Goal: Obtain resource: Download file/media

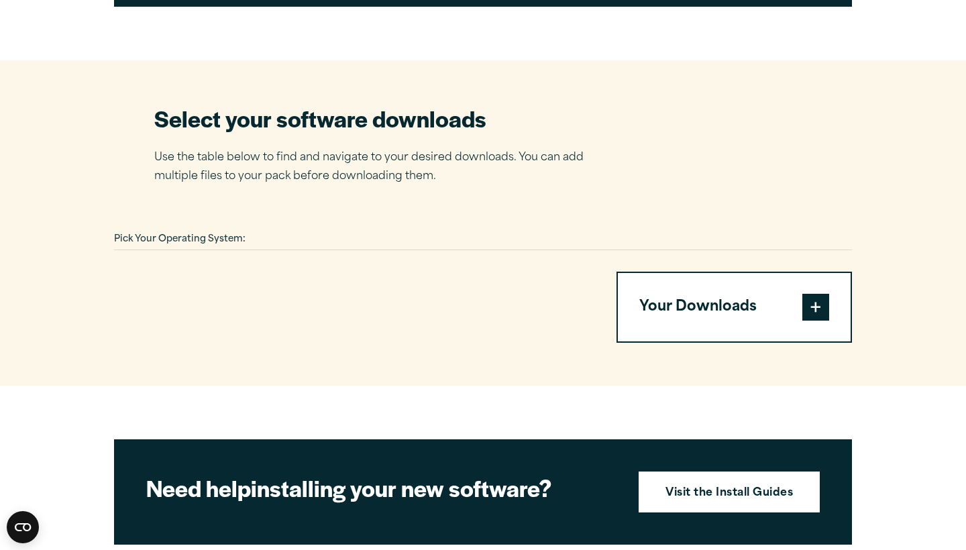
scroll to position [791, 0]
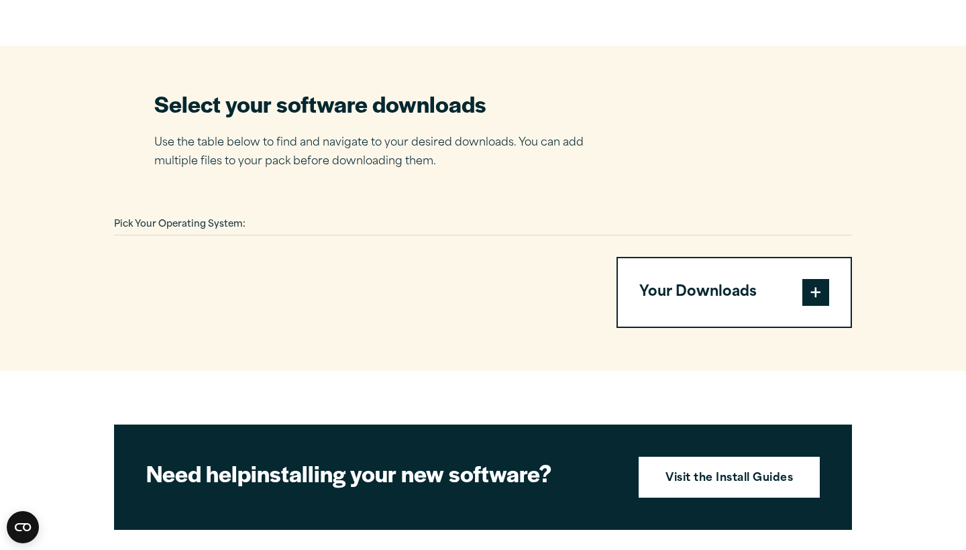
click at [661, 219] on div "Pick Your Operating System:" at bounding box center [483, 225] width 738 height 21
click at [806, 283] on span at bounding box center [815, 292] width 27 height 27
click at [812, 303] on span at bounding box center [815, 292] width 27 height 27
click at [812, 283] on span at bounding box center [815, 292] width 27 height 27
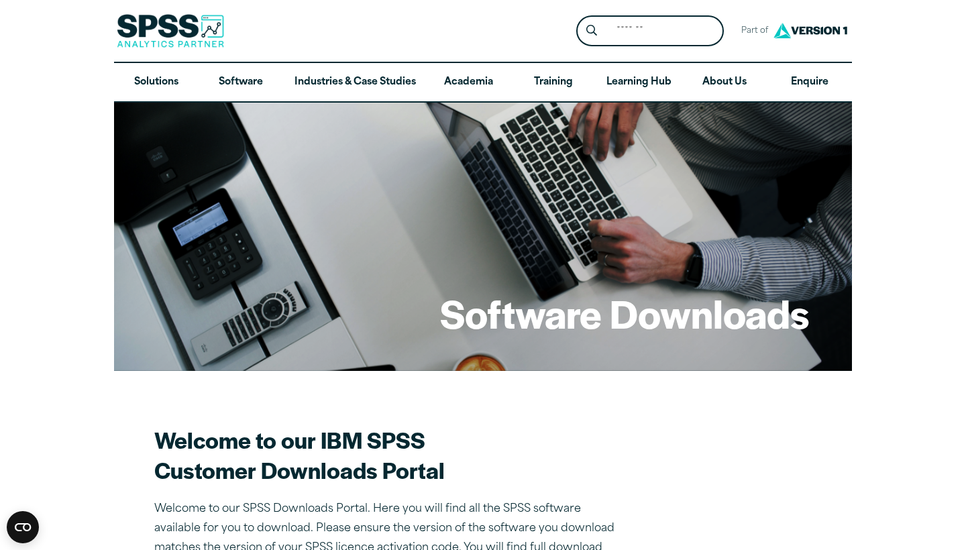
scroll to position [0, 0]
click at [583, 329] on h1 "Software Downloads" at bounding box center [624, 313] width 369 height 52
drag, startPoint x: 582, startPoint y: 329, endPoint x: 568, endPoint y: 307, distance: 25.7
click at [568, 307] on h1 "Software Downloads" at bounding box center [624, 313] width 369 height 52
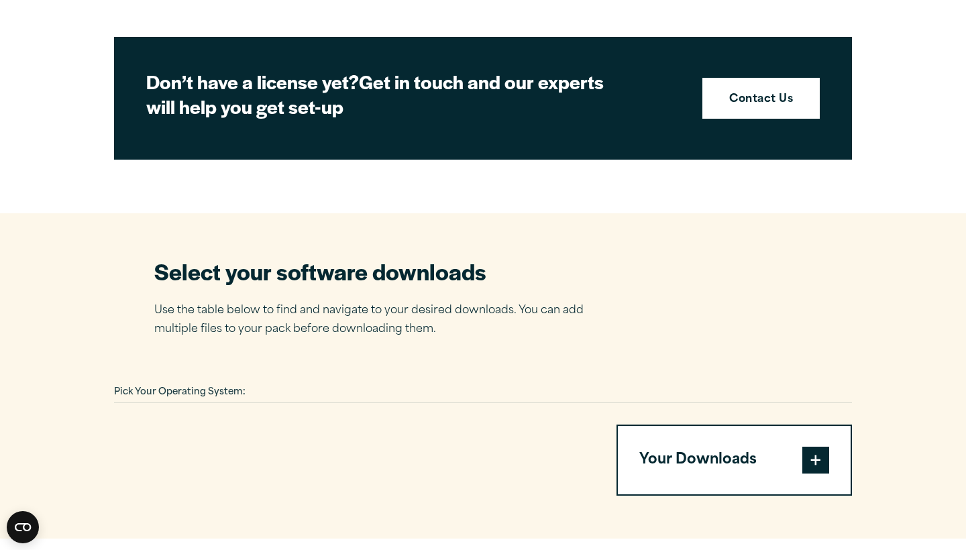
scroll to position [627, 0]
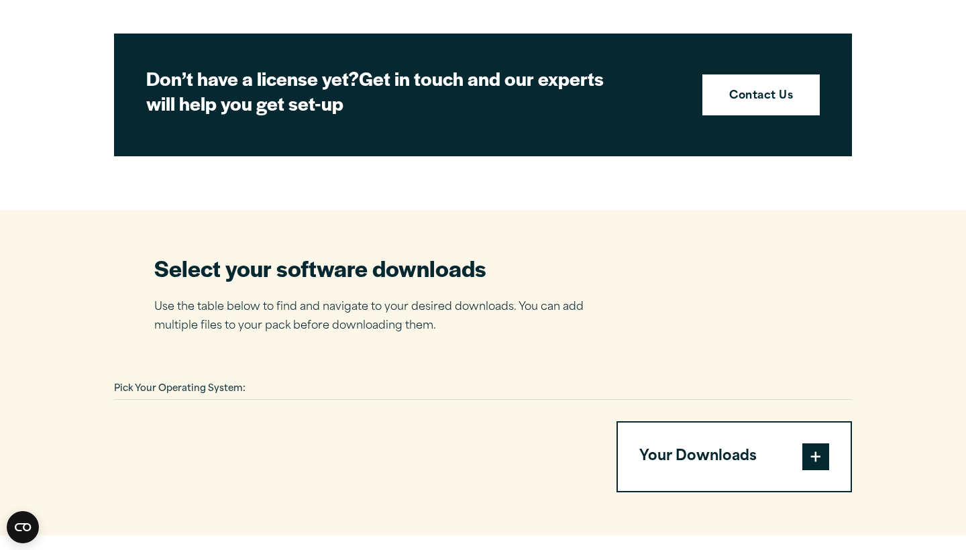
click at [671, 456] on button "Your Downloads" at bounding box center [734, 457] width 233 height 68
click at [816, 466] on span at bounding box center [815, 456] width 27 height 27
click at [816, 467] on span at bounding box center [815, 456] width 27 height 27
click at [156, 384] on span "Pick Your Operating System:" at bounding box center [179, 388] width 131 height 9
drag, startPoint x: 157, startPoint y: 380, endPoint x: 241, endPoint y: 384, distance: 84.6
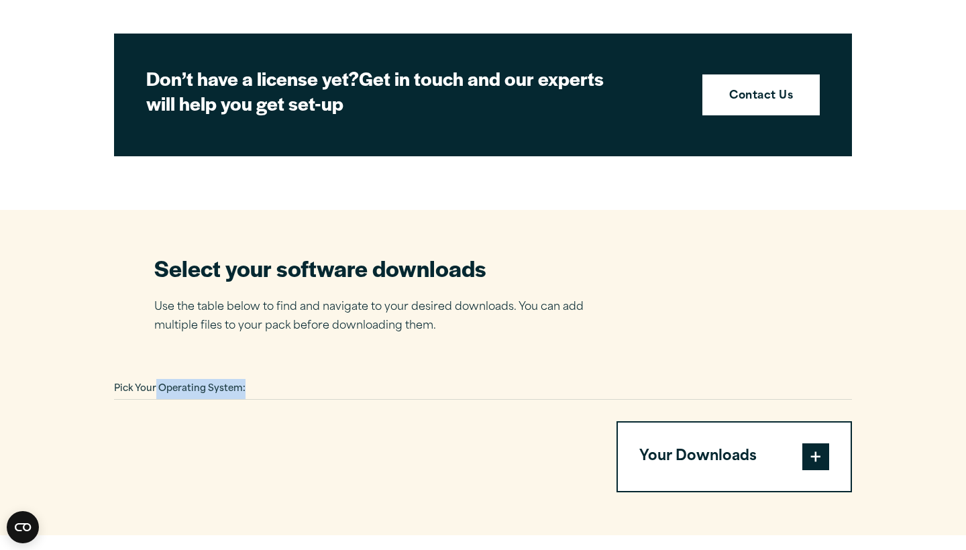
click at [241, 384] on span "Pick Your Operating System:" at bounding box center [179, 388] width 131 height 9
click at [304, 389] on div "Pick Your Operating System:" at bounding box center [483, 389] width 738 height 21
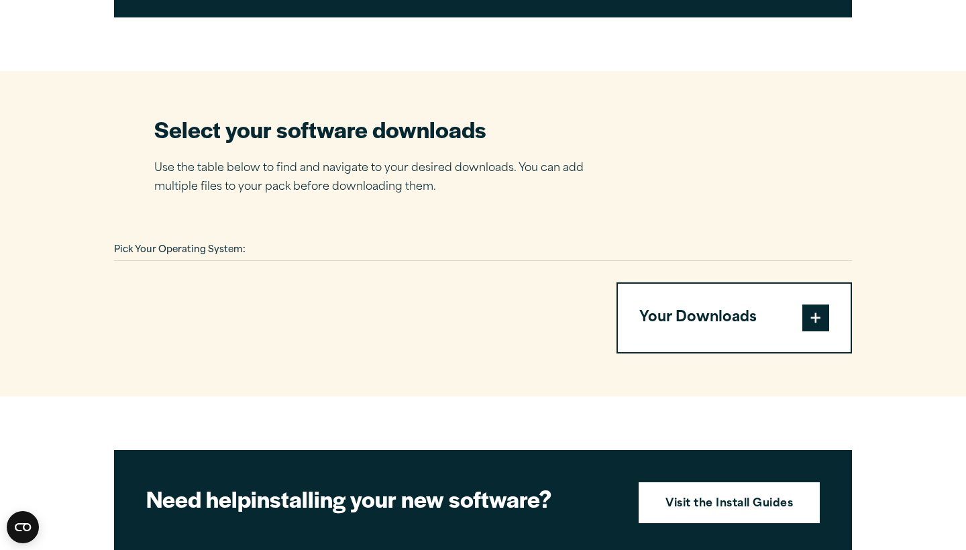
scroll to position [765, 0]
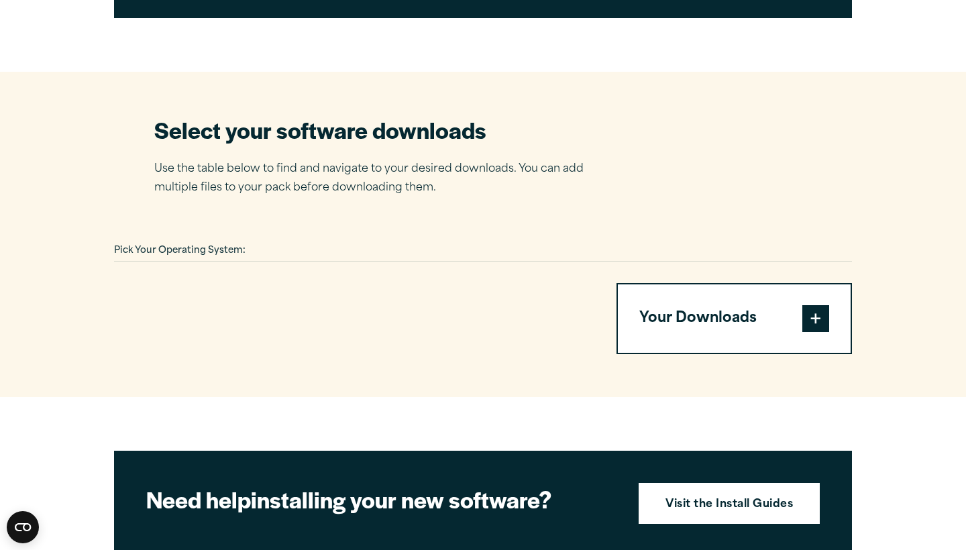
click at [298, 246] on div "Pick Your Operating System:" at bounding box center [483, 251] width 738 height 21
click at [598, 241] on div "Pick Your Operating System:" at bounding box center [483, 251] width 738 height 21
click at [852, 252] on section "Select your software downloads Use the table below to find and navigate to your…" at bounding box center [483, 234] width 966 height 325
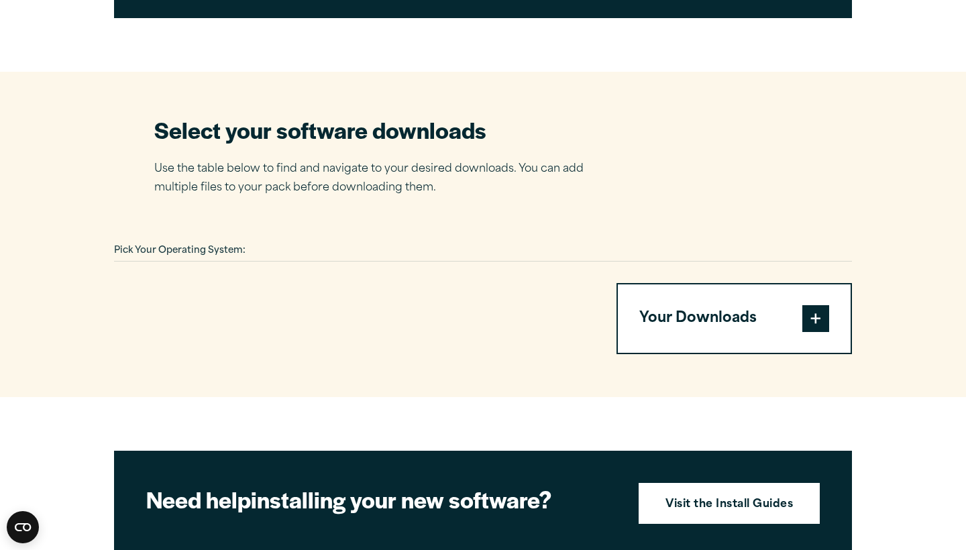
click at [285, 300] on div at bounding box center [349, 318] width 470 height 71
click at [88, 302] on section "Select your software downloads Use the table below to find and navigate to your…" at bounding box center [483, 234] width 966 height 325
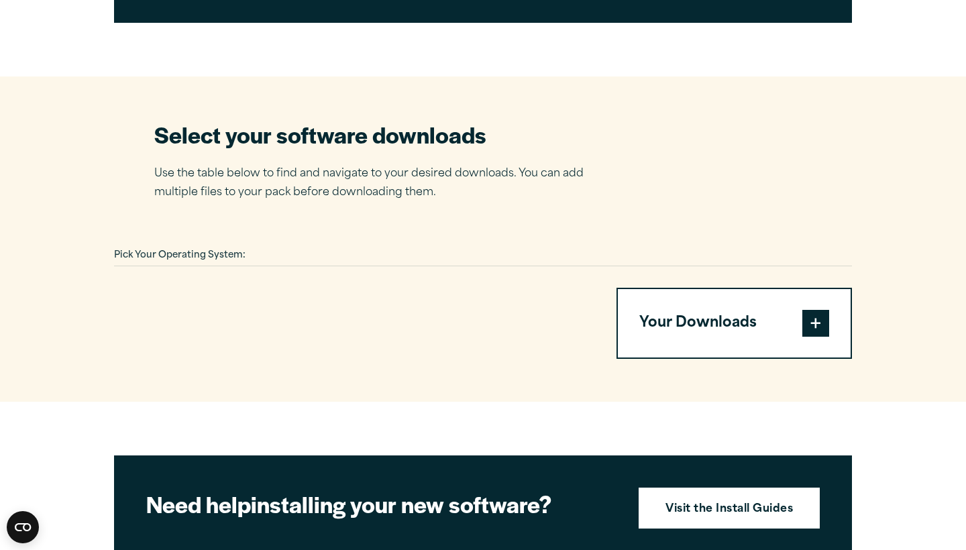
scroll to position [766, 0]
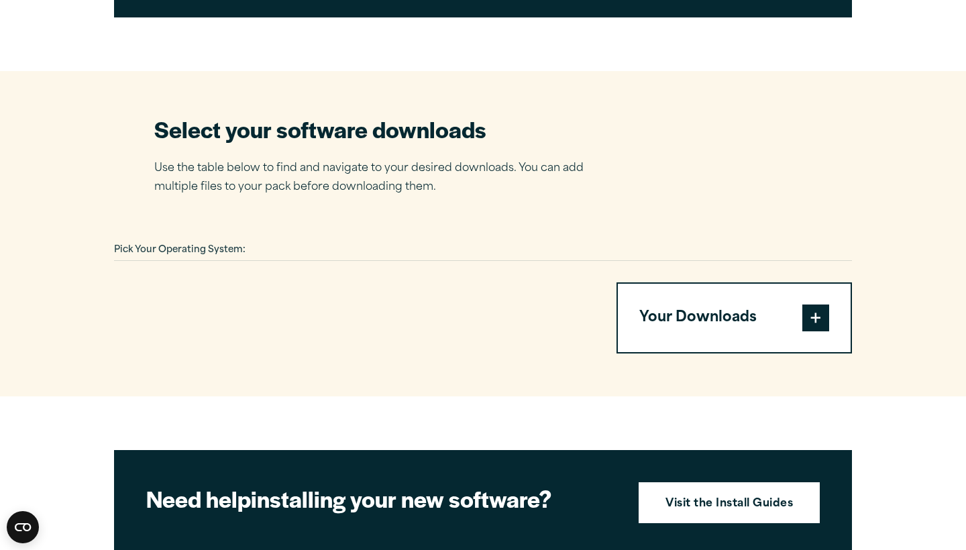
click at [810, 320] on span at bounding box center [815, 317] width 27 height 27
click at [814, 315] on span at bounding box center [815, 317] width 27 height 27
click at [815, 315] on span at bounding box center [815, 317] width 27 height 27
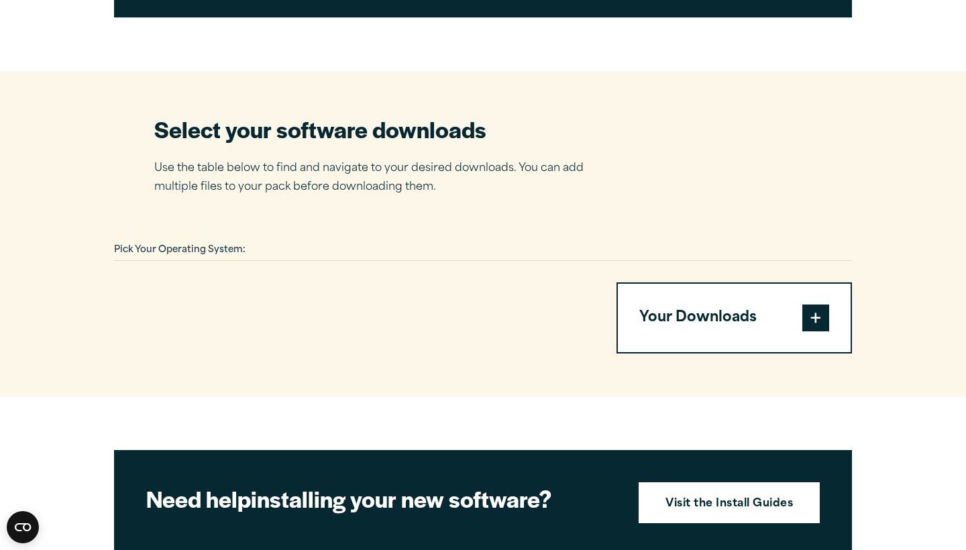
click at [813, 315] on span at bounding box center [815, 317] width 27 height 27
click at [755, 284] on button "Your Downloads" at bounding box center [734, 318] width 233 height 68
click at [651, 298] on button "Your Downloads" at bounding box center [734, 318] width 233 height 68
click at [650, 298] on button "Your Downloads" at bounding box center [734, 318] width 233 height 68
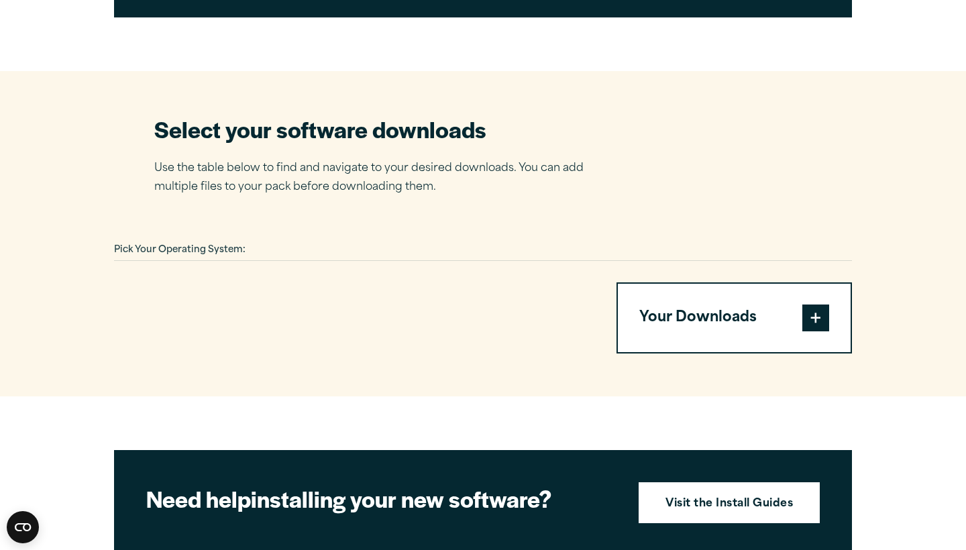
click at [650, 298] on button "Your Downloads" at bounding box center [734, 318] width 233 height 68
click at [650, 300] on button "Your Downloads" at bounding box center [734, 318] width 233 height 68
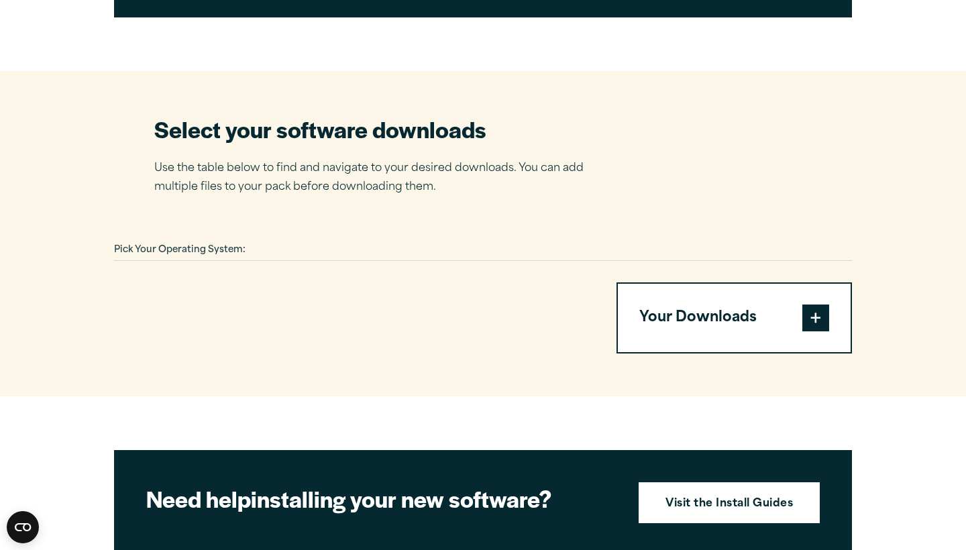
click at [650, 300] on button "Your Downloads" at bounding box center [734, 318] width 233 height 68
click at [650, 299] on button "Your Downloads" at bounding box center [734, 318] width 233 height 68
click at [650, 289] on button "Your Downloads" at bounding box center [734, 318] width 233 height 68
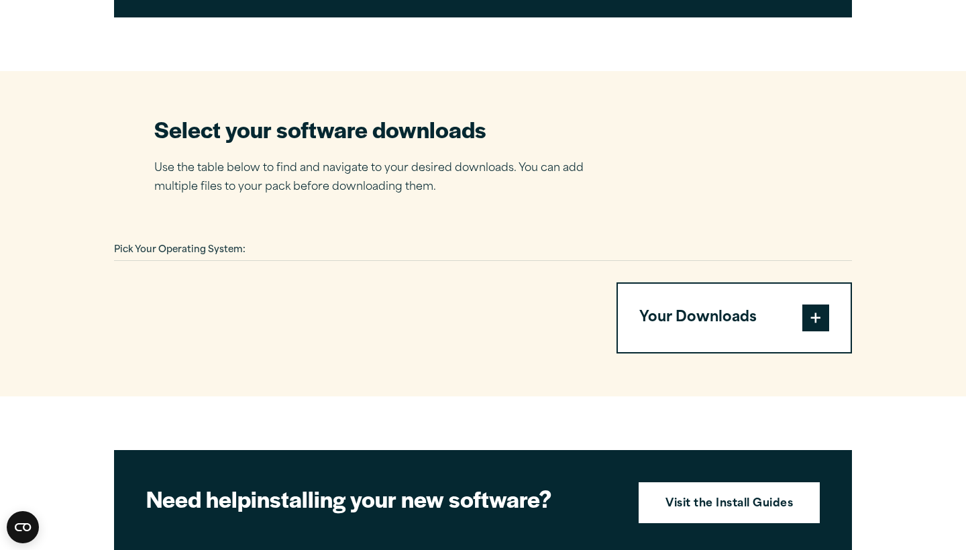
click at [650, 289] on button "Your Downloads" at bounding box center [734, 318] width 233 height 68
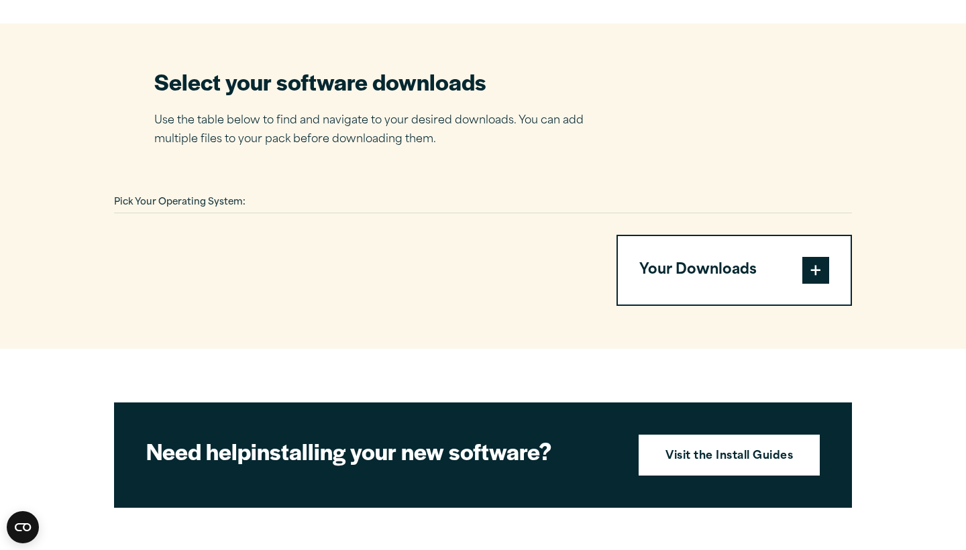
scroll to position [824, 0]
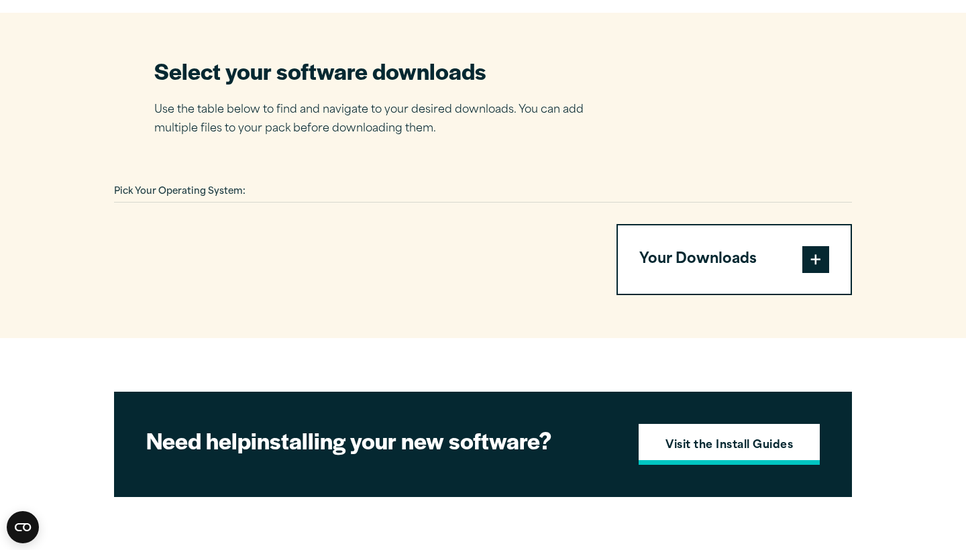
click at [724, 450] on strong "Visit the Install Guides" at bounding box center [728, 445] width 127 height 17
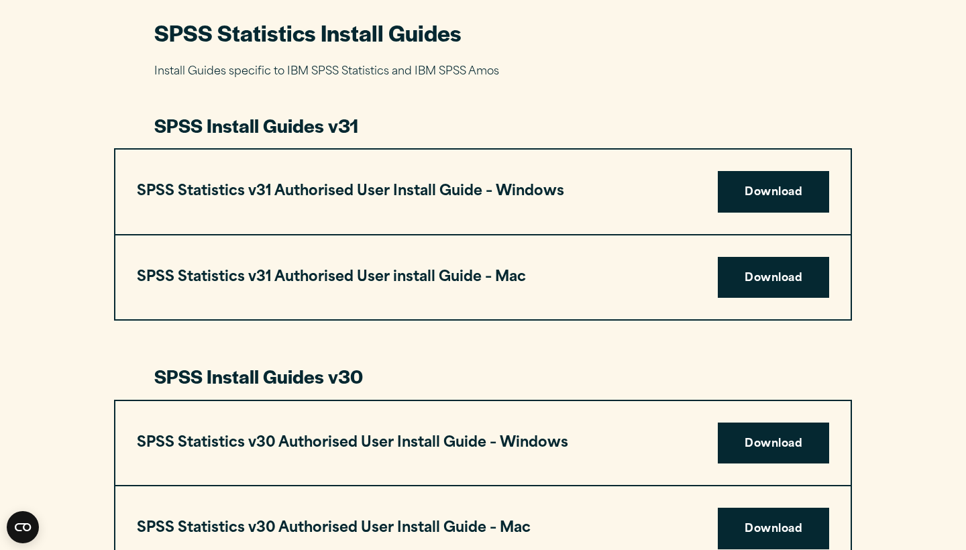
scroll to position [649, 0]
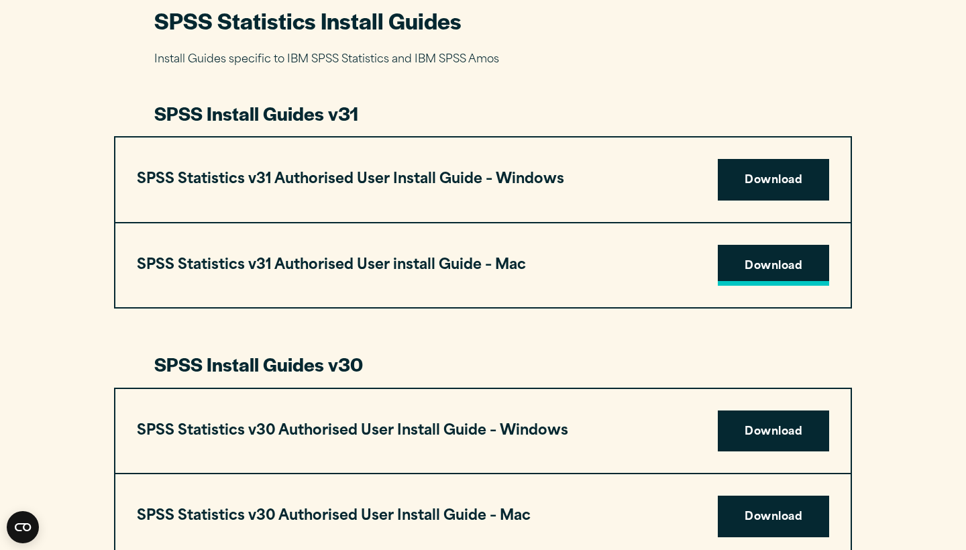
click at [753, 252] on link "Download" at bounding box center [773, 266] width 111 height 42
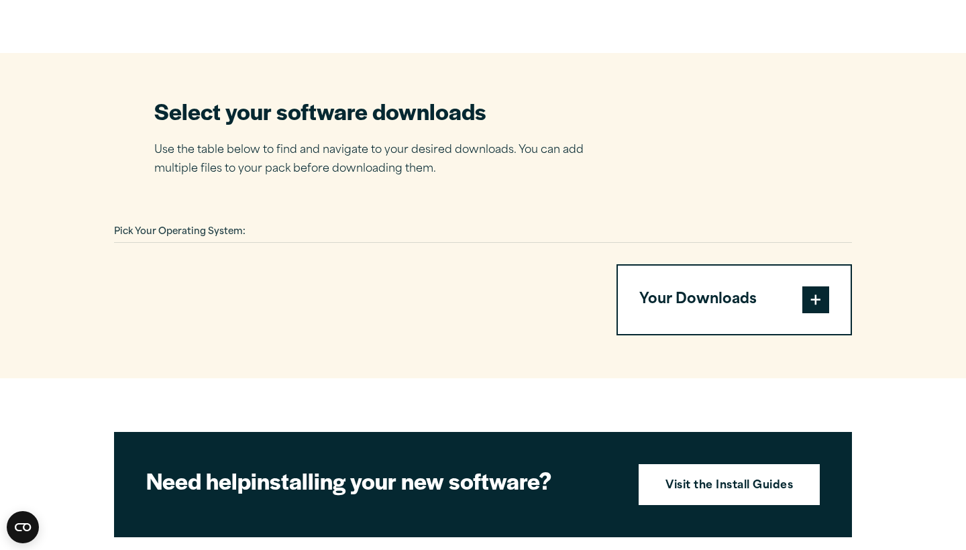
scroll to position [657, 0]
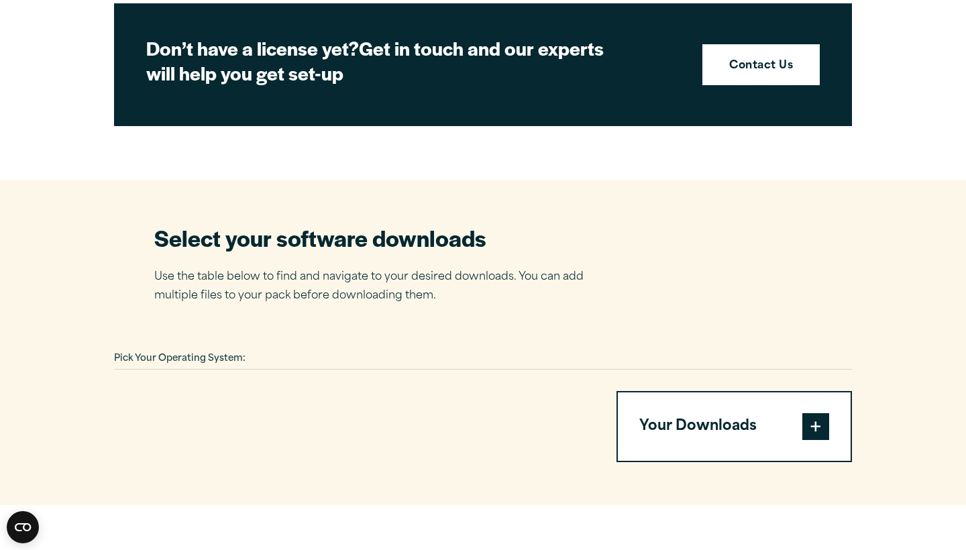
click at [816, 432] on span at bounding box center [815, 426] width 27 height 27
click at [816, 431] on span at bounding box center [815, 426] width 27 height 27
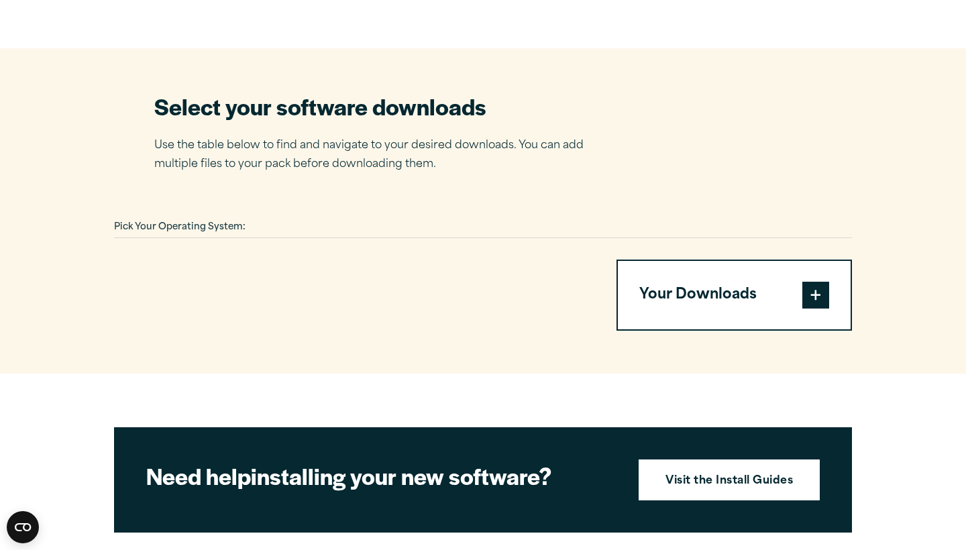
scroll to position [788, 0]
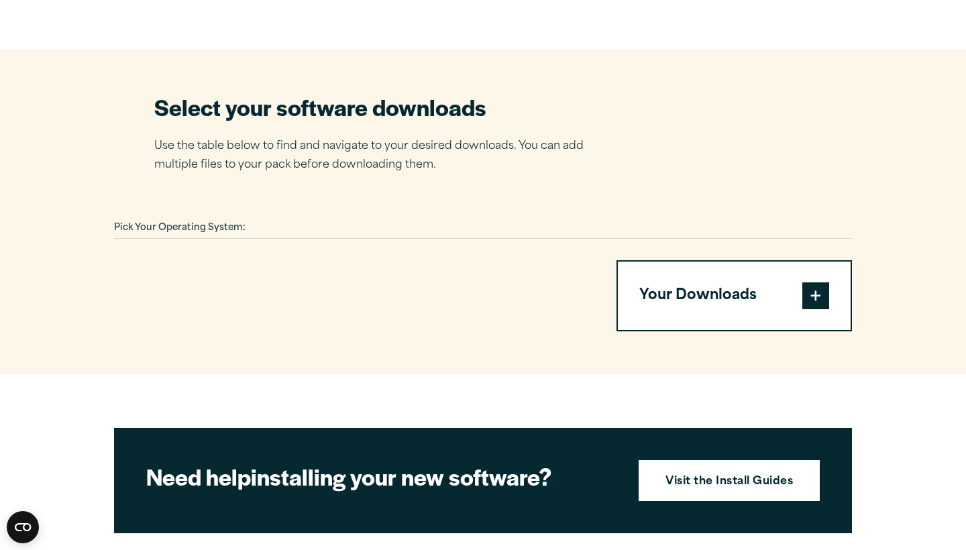
click at [245, 223] on span "Pick Your Operating System:" at bounding box center [179, 227] width 131 height 9
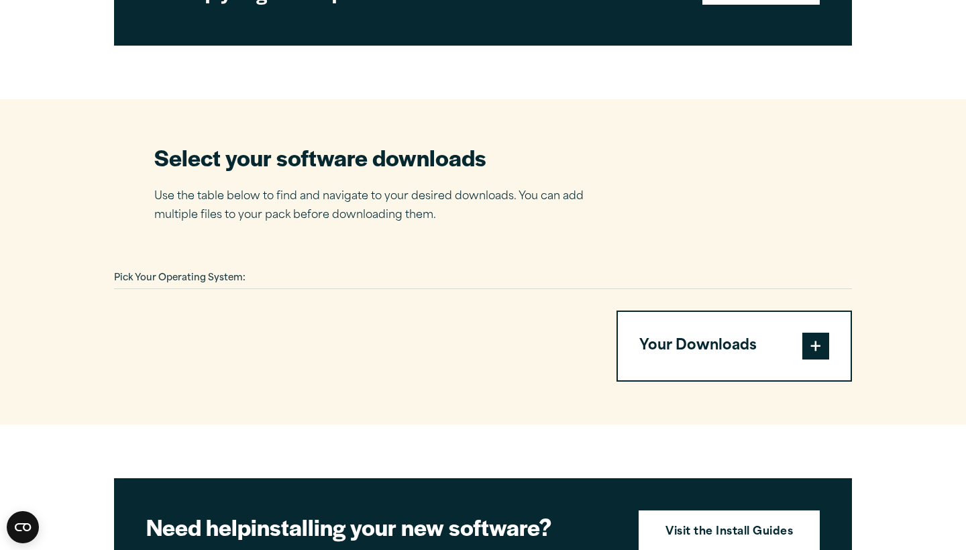
scroll to position [738, 0]
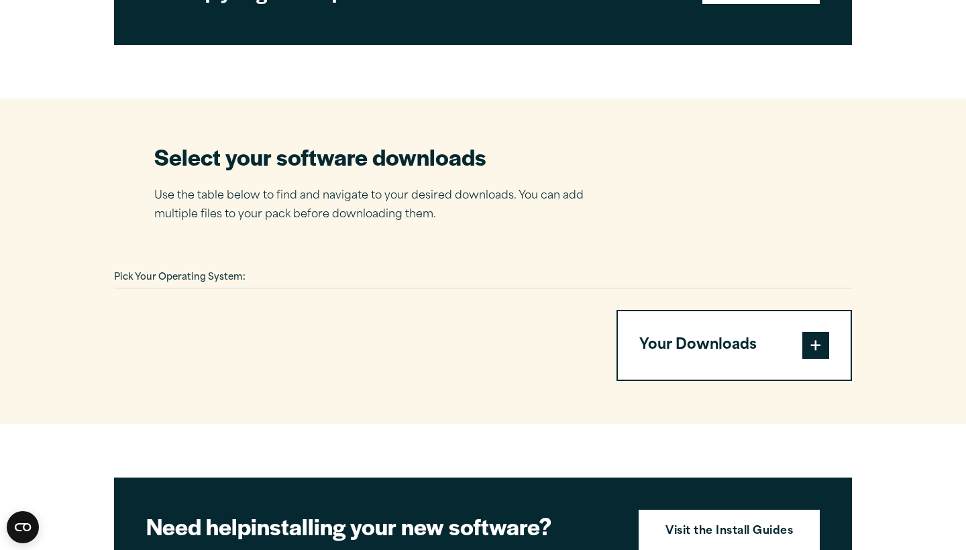
click at [273, 272] on div "Pick Your Operating System:" at bounding box center [483, 278] width 738 height 21
drag, startPoint x: 273, startPoint y: 272, endPoint x: 268, endPoint y: 265, distance: 8.2
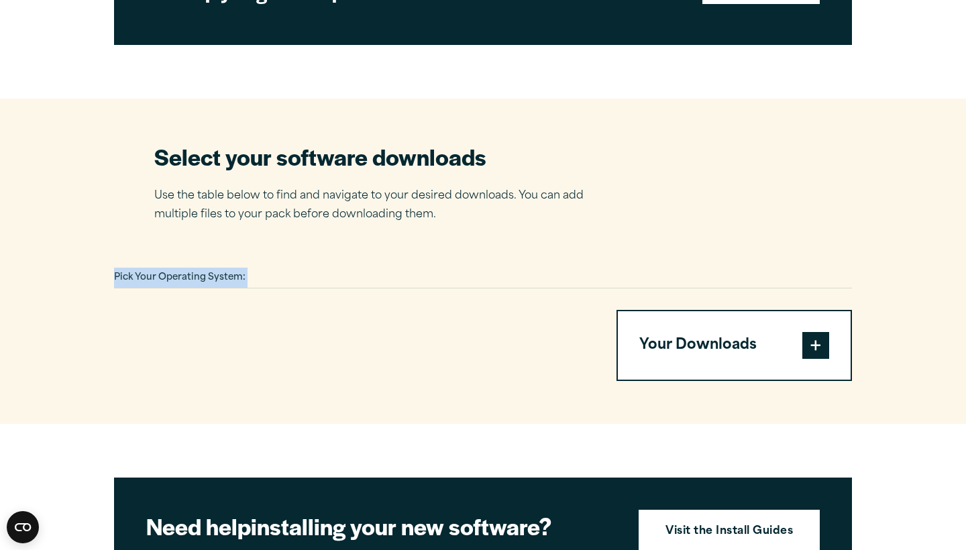
click at [271, 269] on div "Pick Your Operating System:" at bounding box center [483, 278] width 738 height 21
click at [278, 268] on div "Pick Your Operating System:" at bounding box center [483, 278] width 738 height 21
click at [298, 331] on div at bounding box center [349, 345] width 470 height 71
click at [808, 341] on span at bounding box center [815, 345] width 27 height 27
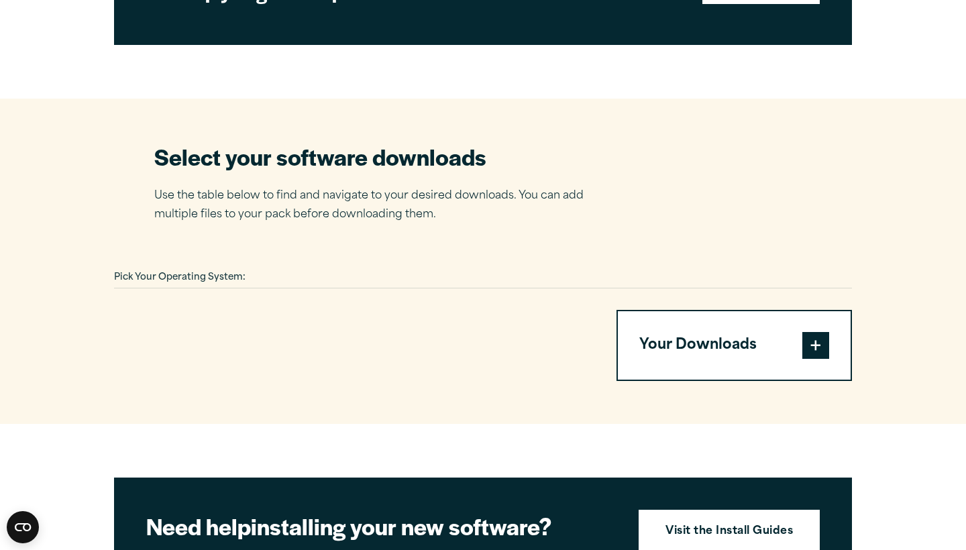
click at [808, 341] on span at bounding box center [815, 345] width 27 height 27
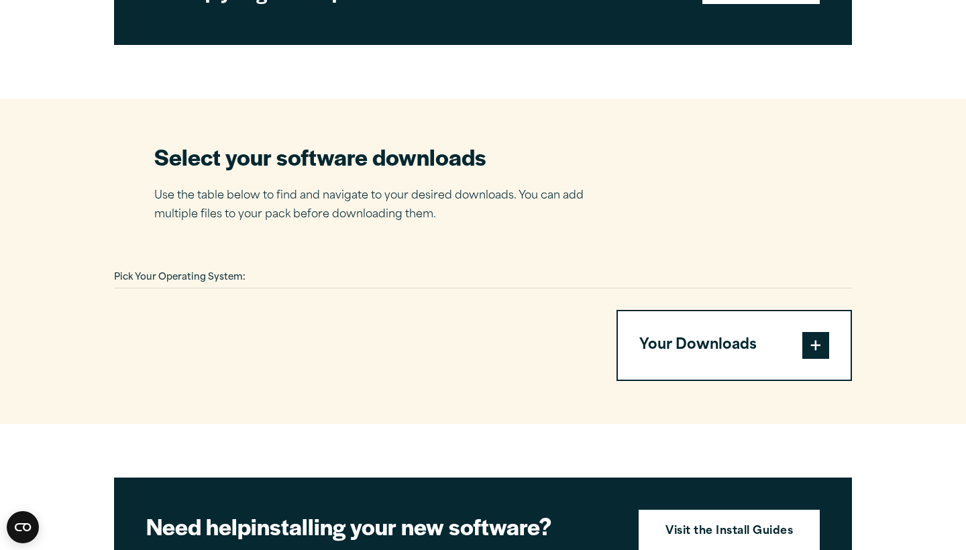
click at [808, 341] on span at bounding box center [815, 345] width 27 height 27
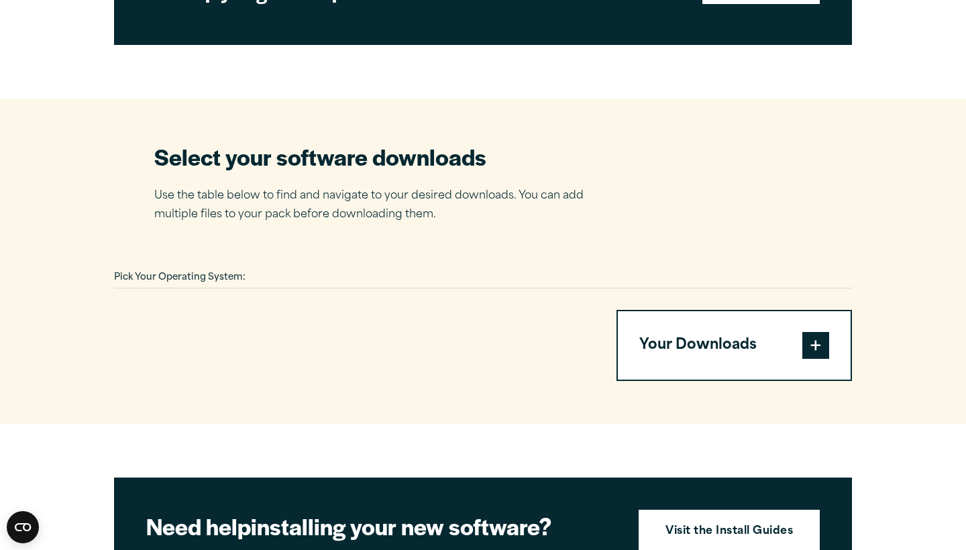
click at [808, 341] on span at bounding box center [815, 345] width 27 height 27
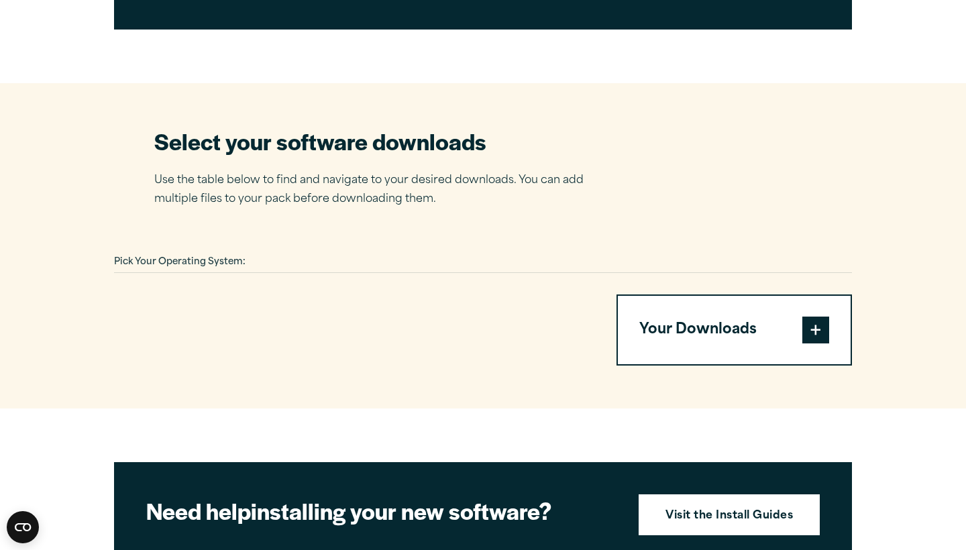
scroll to position [756, 0]
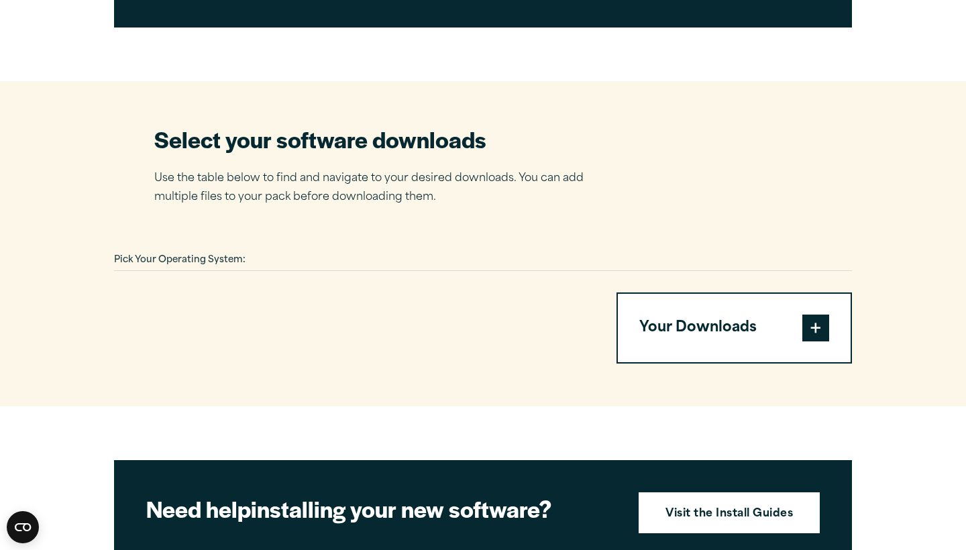
click at [312, 250] on div "Pick Your Operating System:" at bounding box center [483, 260] width 738 height 21
click at [643, 325] on button "Your Downloads" at bounding box center [734, 328] width 233 height 68
click at [645, 325] on button "Your Downloads" at bounding box center [734, 328] width 233 height 68
click at [806, 331] on span at bounding box center [815, 328] width 27 height 27
click at [808, 331] on span at bounding box center [815, 328] width 27 height 27
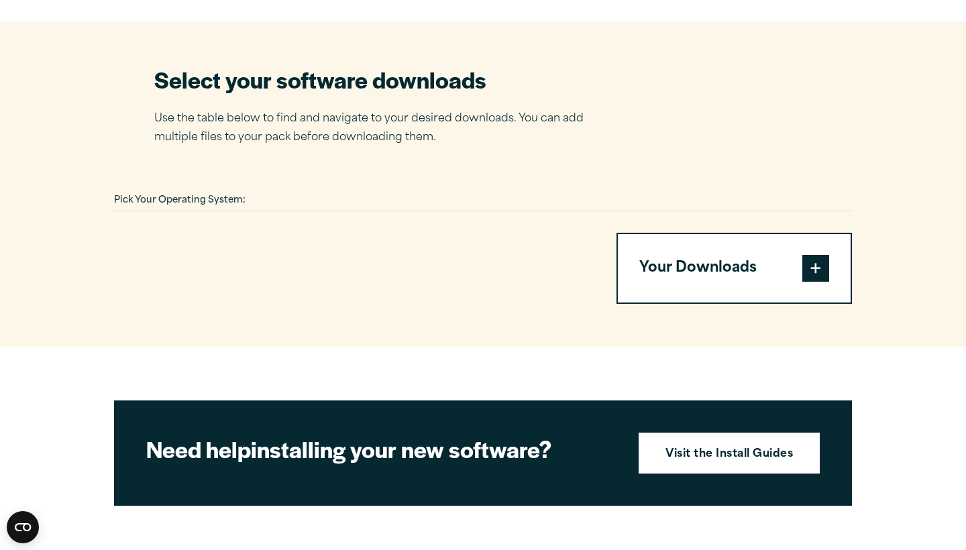
scroll to position [801, 0]
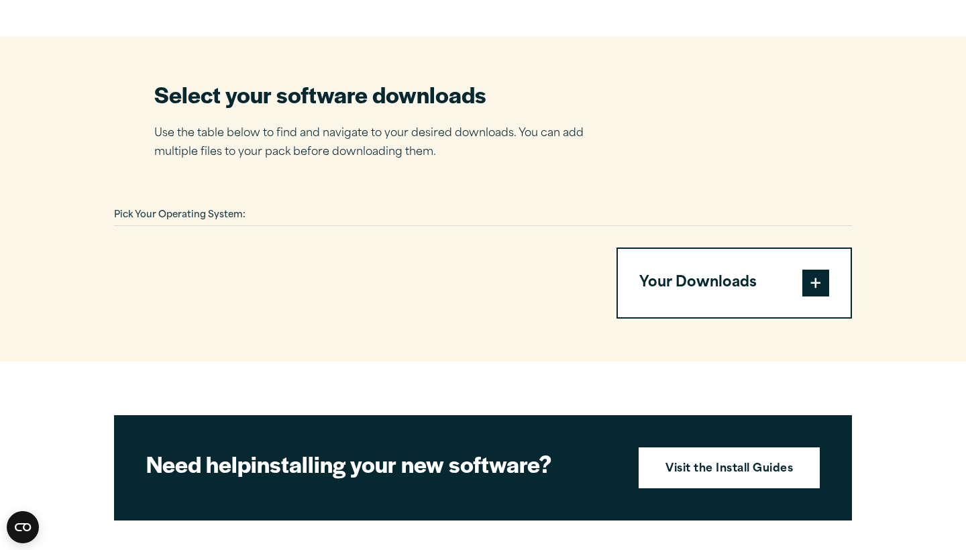
click at [714, 36] on section "Select your software downloads Use the table below to find and navigate to your…" at bounding box center [483, 198] width 966 height 325
click at [608, 242] on div "Pick Your Operating System: Your Downloads You have not added any downloads. Do…" at bounding box center [483, 261] width 738 height 113
click at [649, 59] on section "Select your software downloads Use the table below to find and navigate to your…" at bounding box center [483, 198] width 966 height 325
click at [726, 109] on div "Select your software downloads Use the table below to find and navigate to your…" at bounding box center [482, 120] width 657 height 83
click at [471, 5] on article "Software Downloads Welcome to our IBM SPSS Customer Downloads Portal Welcome to…" at bounding box center [483, 204] width 966 height 1805
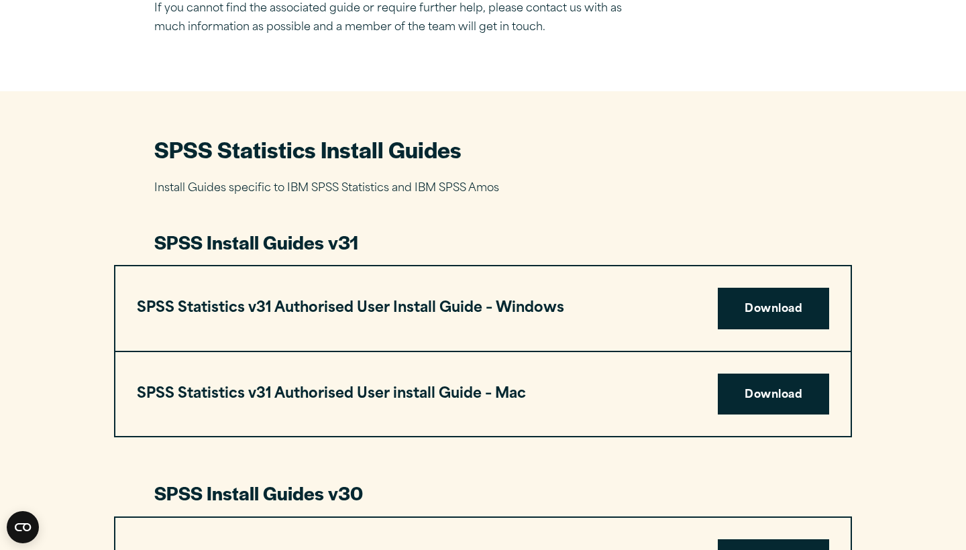
scroll to position [521, 0]
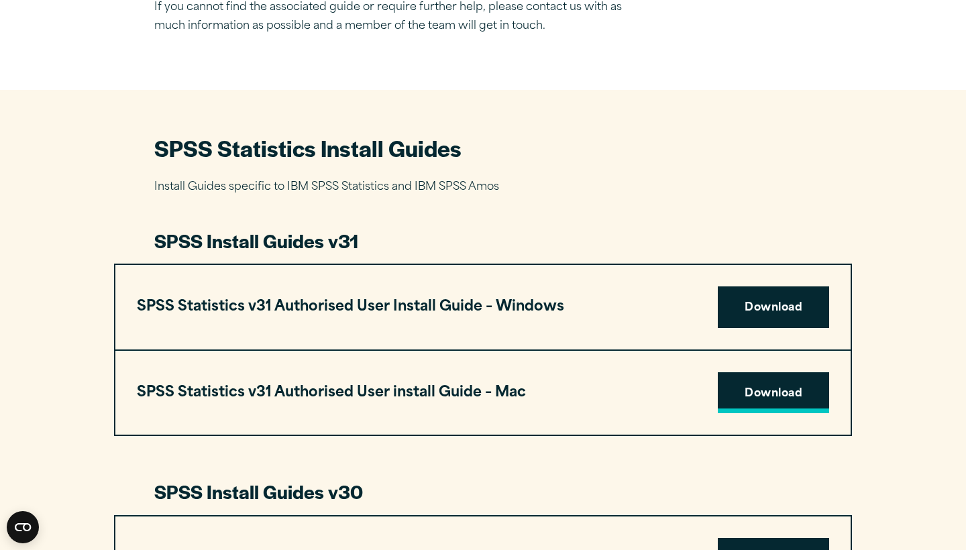
click at [732, 387] on link "Download" at bounding box center [773, 393] width 111 height 42
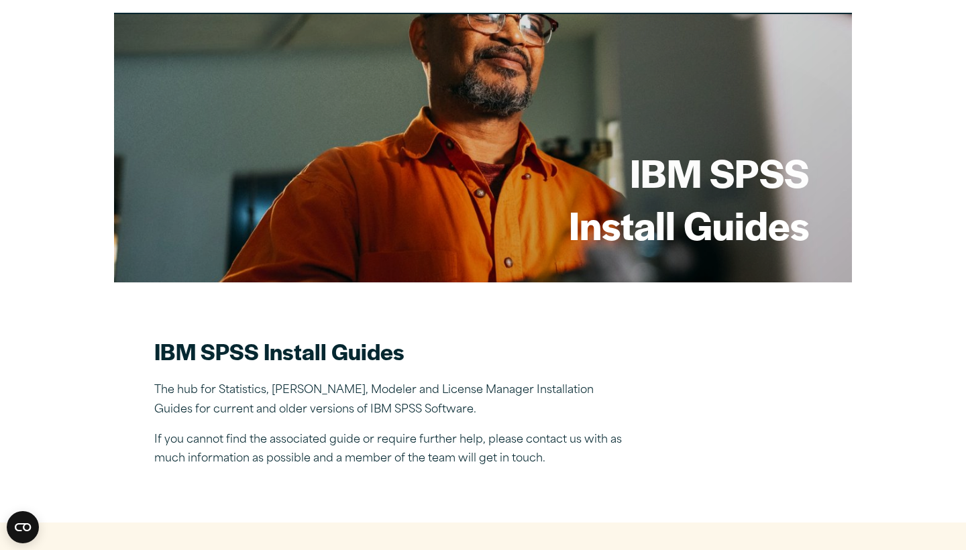
scroll to position [66, 0]
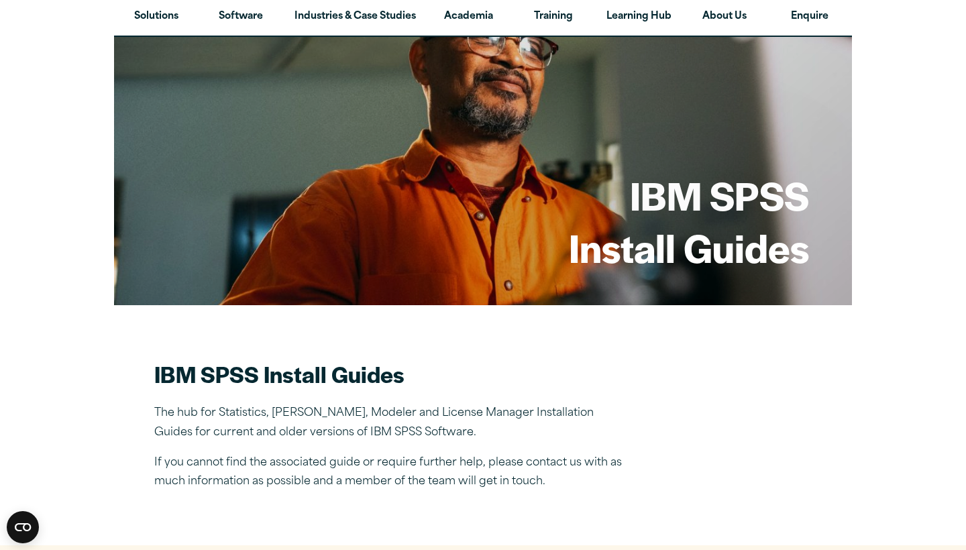
drag, startPoint x: 400, startPoint y: 136, endPoint x: 309, endPoint y: -54, distance: 210.6
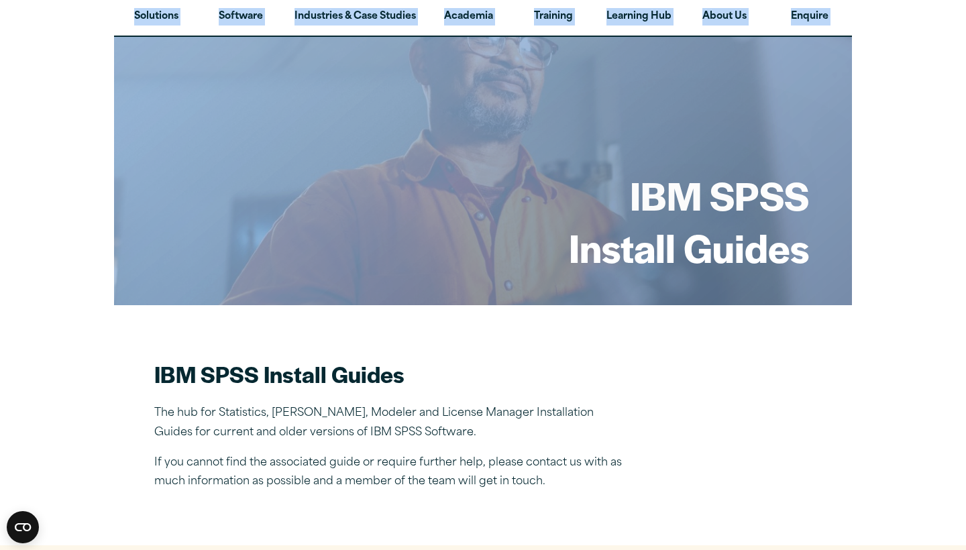
scroll to position [0, 0]
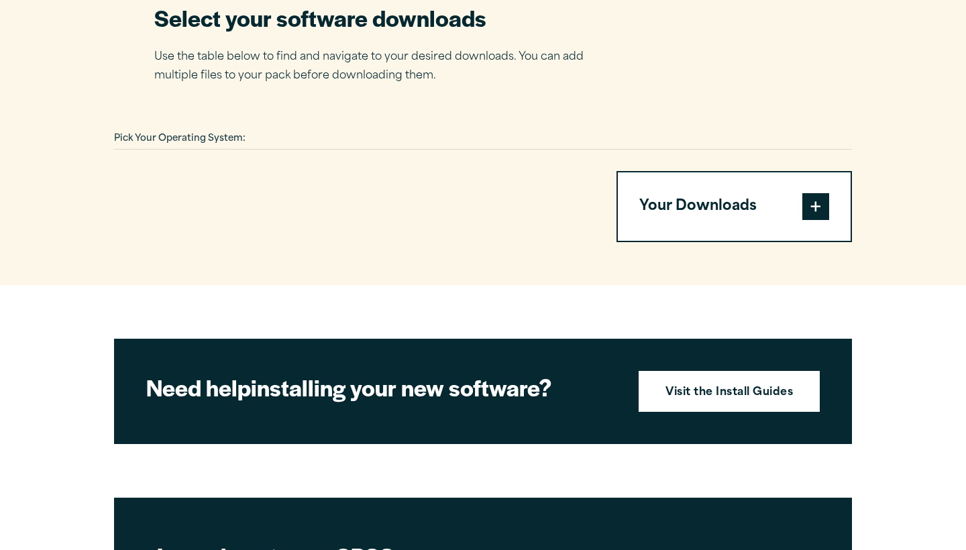
scroll to position [875, 0]
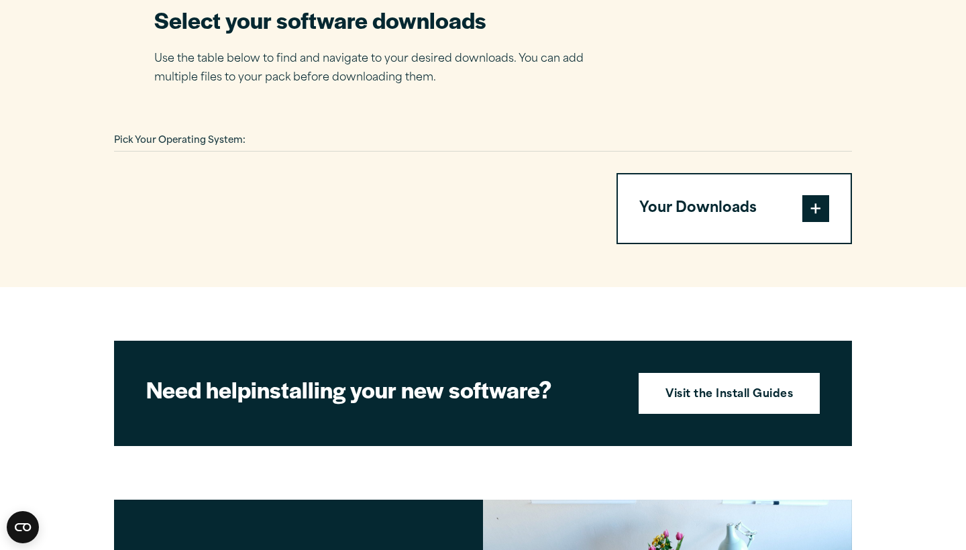
click at [791, 198] on button "Your Downloads" at bounding box center [734, 208] width 233 height 68
click at [242, 136] on span "Pick Your Operating System:" at bounding box center [179, 140] width 131 height 9
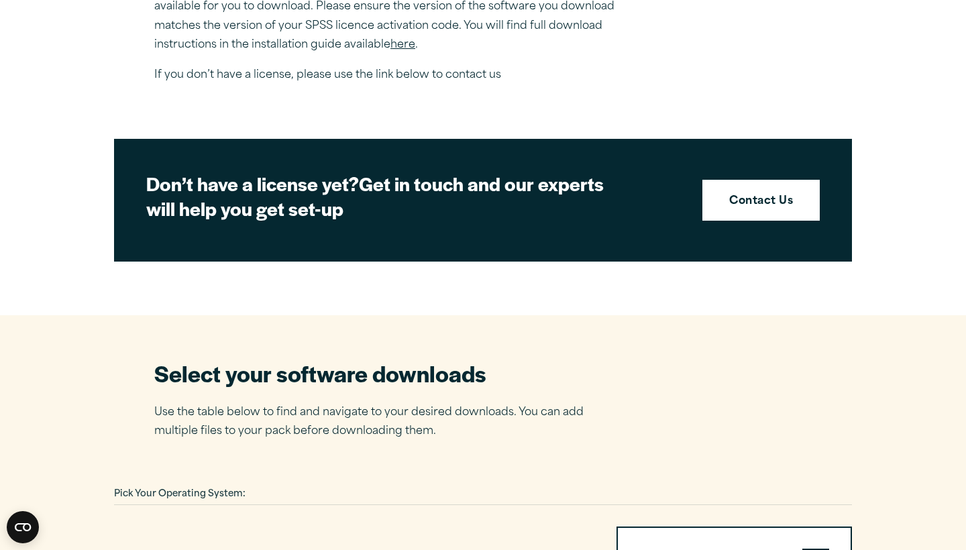
scroll to position [535, 0]
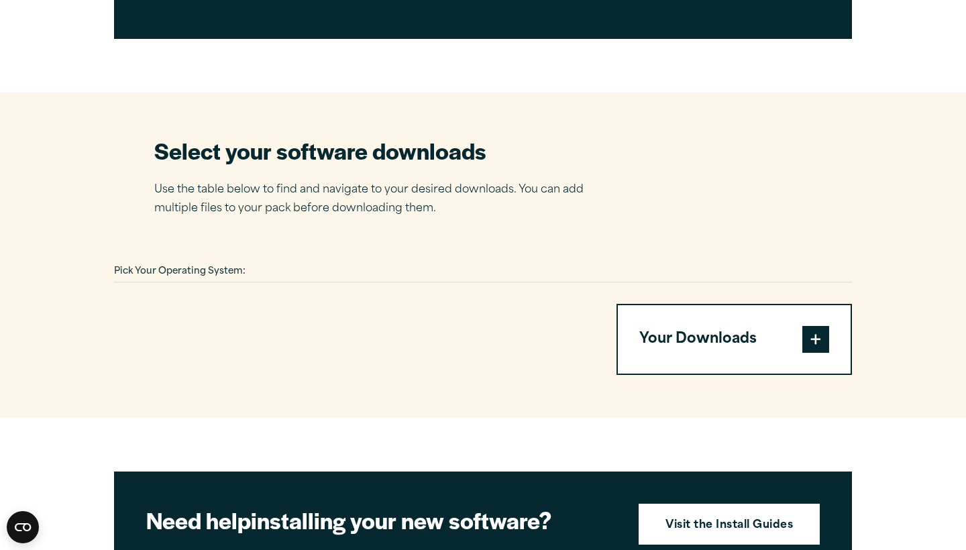
scroll to position [759, 0]
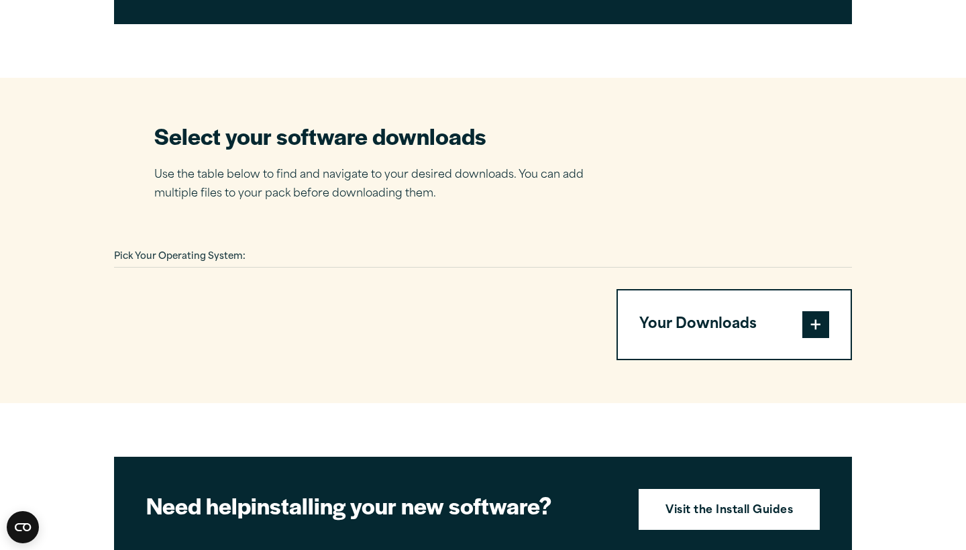
click at [343, 259] on div "Pick Your Operating System:" at bounding box center [483, 257] width 738 height 21
click at [795, 302] on button "Your Downloads" at bounding box center [734, 324] width 233 height 68
click at [830, 324] on button "Your Downloads" at bounding box center [734, 324] width 233 height 68
click at [804, 320] on span at bounding box center [815, 324] width 27 height 27
click at [741, 319] on button "Your Downloads" at bounding box center [734, 324] width 233 height 68
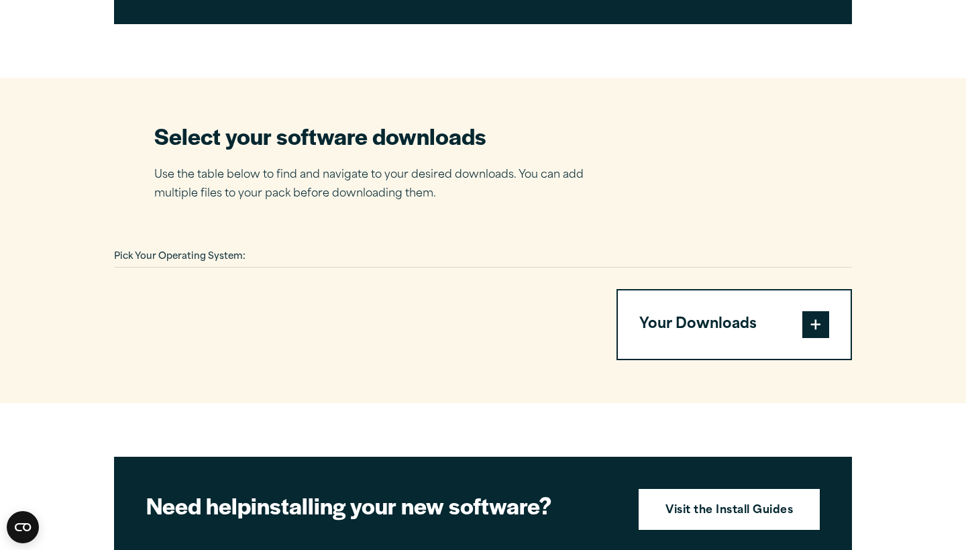
click at [573, 217] on section "Select your software downloads Use the table below to find and navigate to your…" at bounding box center [483, 240] width 966 height 325
click at [482, 254] on div "Pick Your Operating System:" at bounding box center [483, 257] width 738 height 21
click at [235, 252] on span "Pick Your Operating System:" at bounding box center [179, 256] width 131 height 9
click at [209, 252] on span "Pick Your Operating System:" at bounding box center [179, 256] width 131 height 9
click at [542, 95] on section "Select your software downloads Use the table below to find and navigate to your…" at bounding box center [483, 240] width 966 height 325
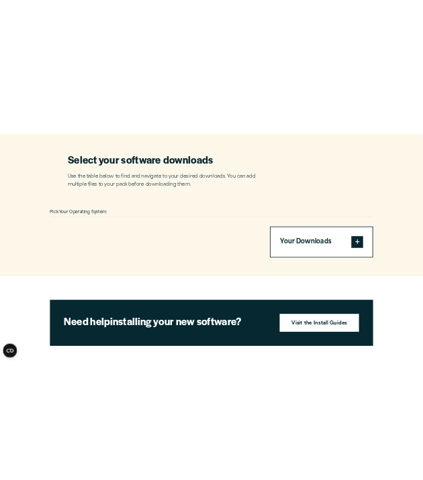
scroll to position [881, 0]
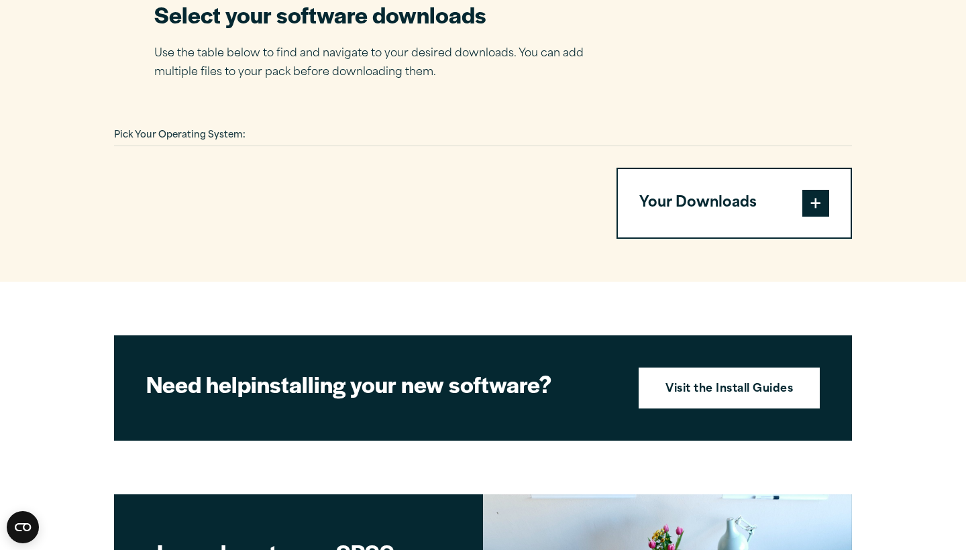
click at [818, 195] on span at bounding box center [815, 203] width 27 height 27
click at [557, 135] on div "Pick Your Operating System:" at bounding box center [483, 135] width 738 height 21
click at [701, 103] on section "Select your software downloads Use the table below to find and navigate to your…" at bounding box center [483, 118] width 966 height 325
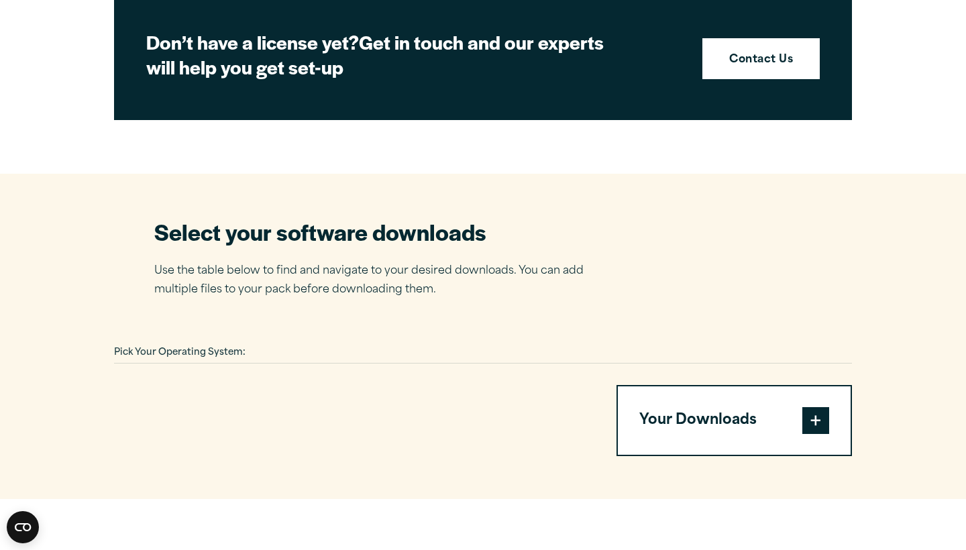
scroll to position [664, 0]
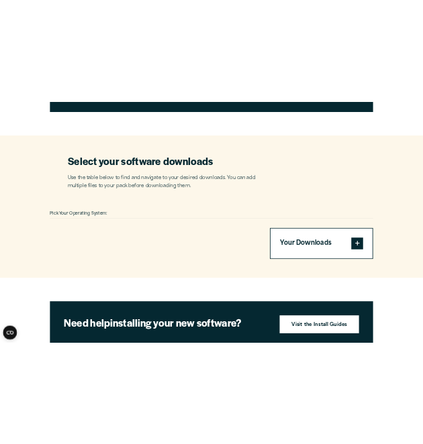
scroll to position [757, 0]
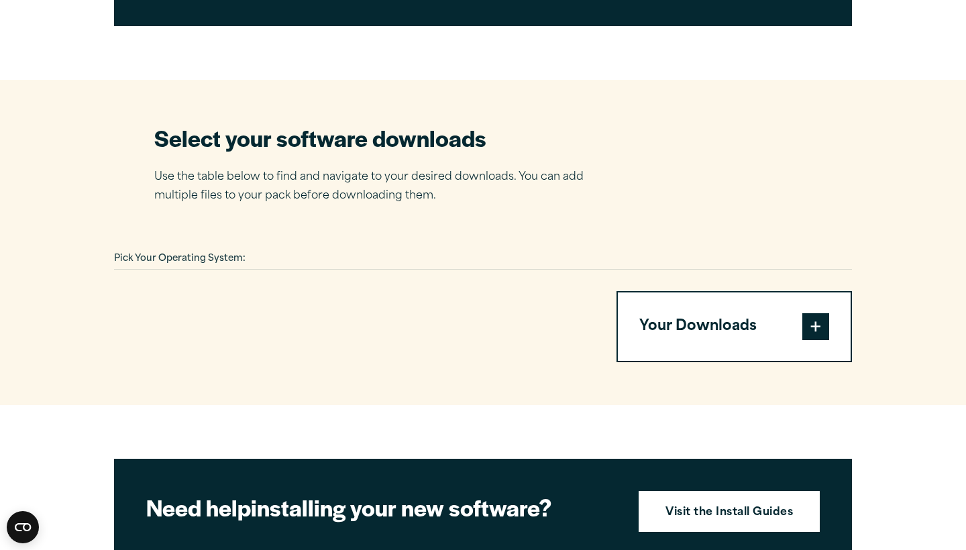
click at [302, 253] on div "Pick Your Operating System:" at bounding box center [483, 259] width 738 height 21
click at [302, 252] on div "Pick Your Operating System:" at bounding box center [483, 259] width 738 height 21
click at [302, 249] on div "Pick Your Operating System:" at bounding box center [483, 259] width 738 height 21
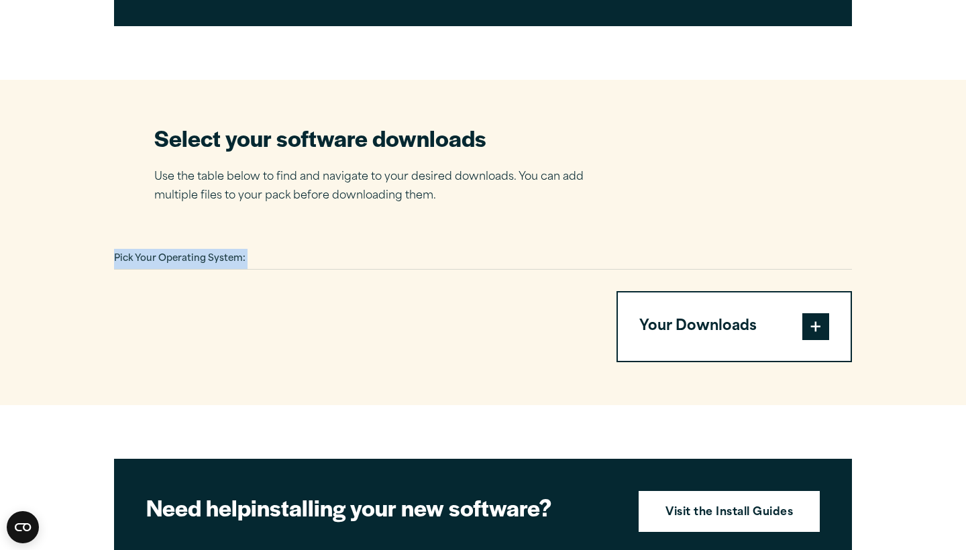
click at [302, 249] on div "Pick Your Operating System:" at bounding box center [483, 259] width 738 height 21
click at [302, 274] on div "Pick Your Operating System: Your Downloads You have not added any downloads. Do…" at bounding box center [483, 305] width 738 height 113
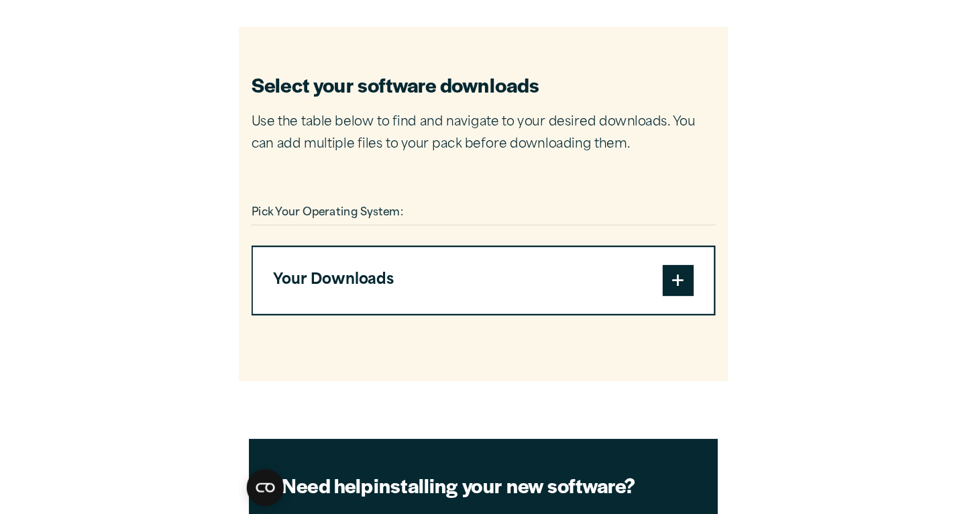
scroll to position [907, 0]
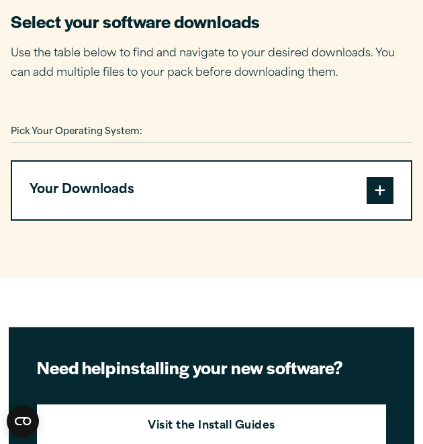
click at [384, 186] on span at bounding box center [379, 190] width 27 height 27
click at [215, 138] on div "Pick Your Operating System: Your Downloads You have not added any downloads. Do…" at bounding box center [211, 180] width 401 height 117
click at [215, 129] on div "Pick Your Operating System:" at bounding box center [211, 132] width 401 height 21
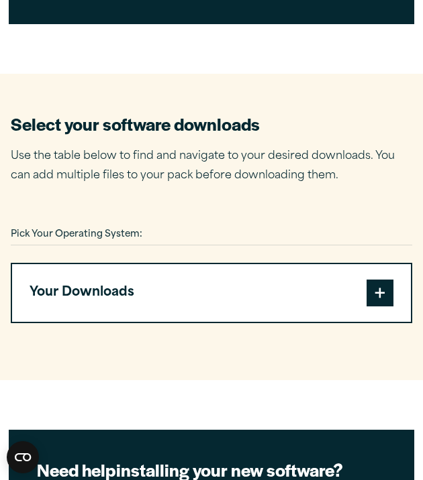
scroll to position [809, 0]
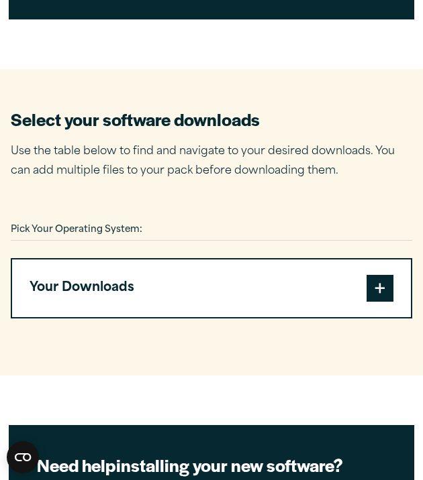
click at [176, 225] on div "Pick Your Operating System:" at bounding box center [211, 230] width 401 height 21
click at [390, 288] on span at bounding box center [379, 288] width 27 height 27
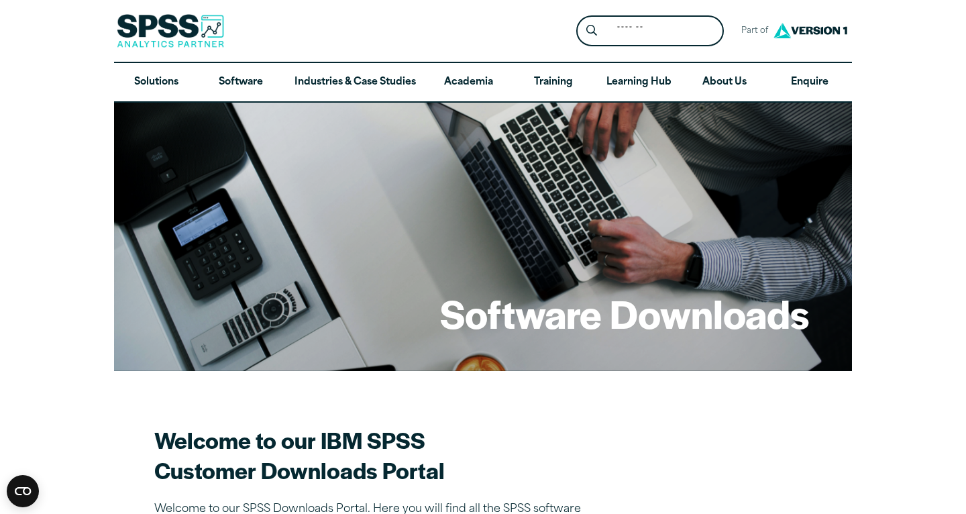
scroll to position [907, 0]
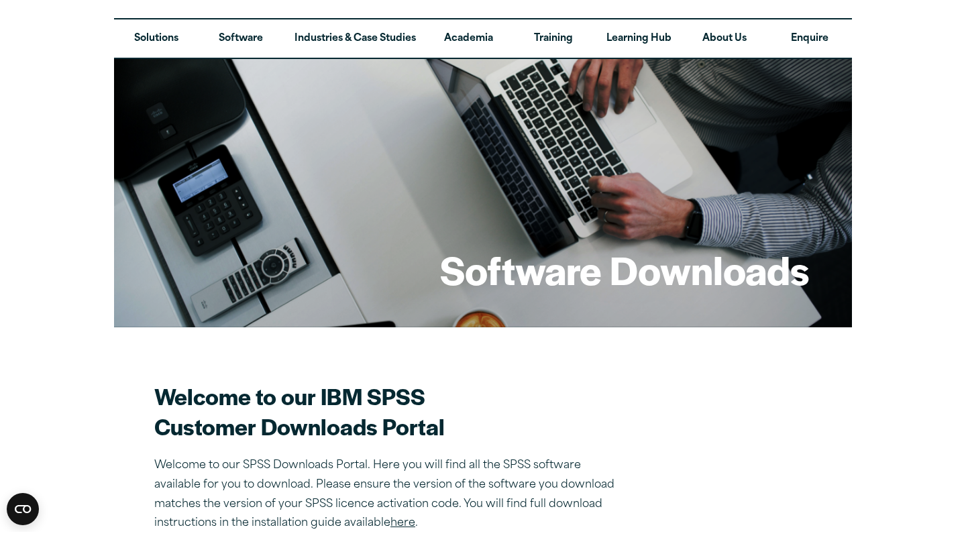
scroll to position [62, 0]
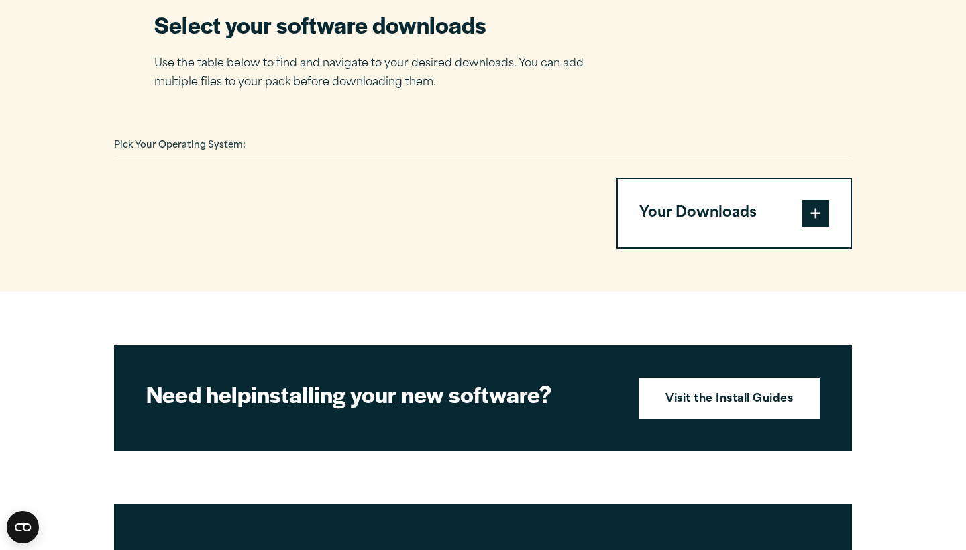
scroll to position [869, 0]
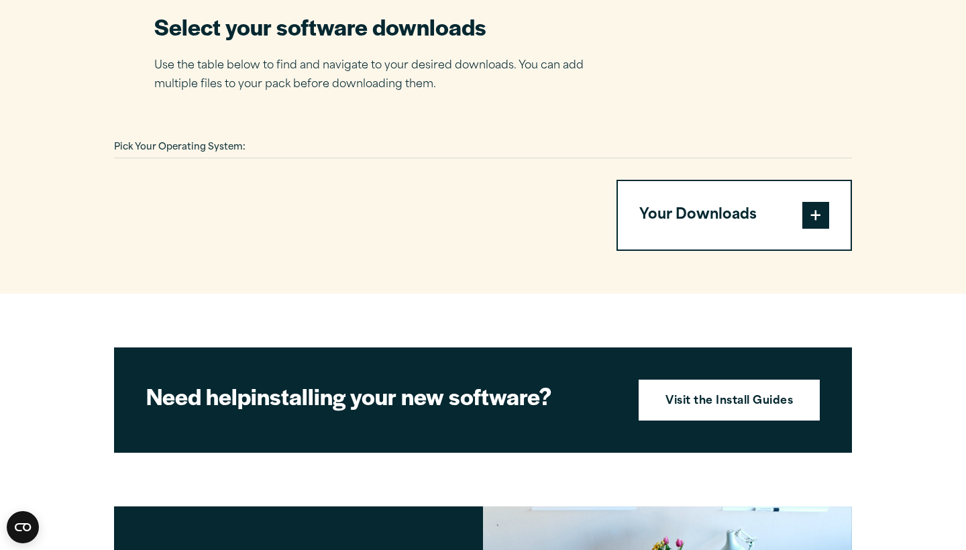
drag, startPoint x: 749, startPoint y: 194, endPoint x: 753, endPoint y: 188, distance: 6.9
click at [749, 193] on button "Your Downloads" at bounding box center [734, 215] width 233 height 68
click at [799, 215] on button "Your Downloads" at bounding box center [734, 215] width 233 height 68
click at [814, 215] on span at bounding box center [815, 215] width 27 height 27
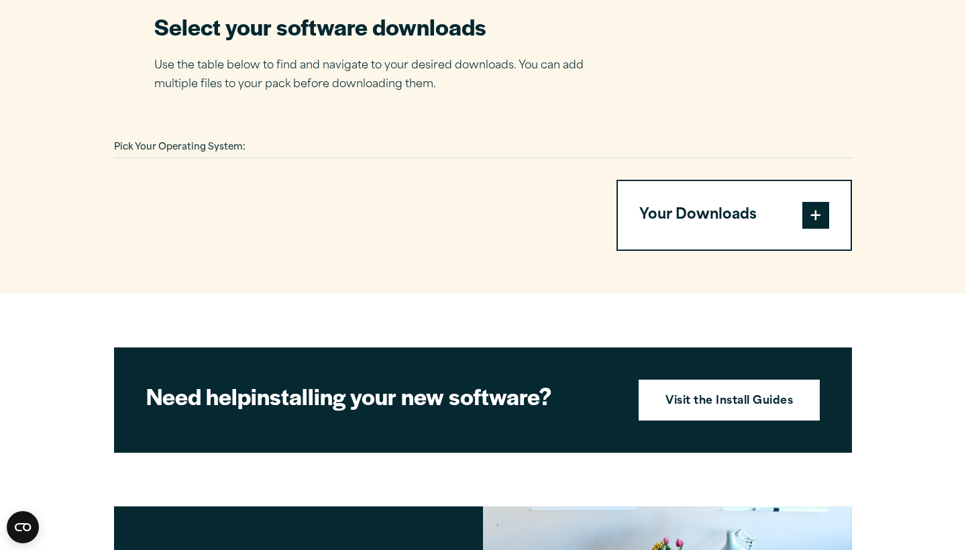
click at [814, 215] on span at bounding box center [815, 215] width 27 height 27
click at [237, 132] on section "Select your software downloads Use the table below to find and navigate to your…" at bounding box center [483, 130] width 966 height 325
click at [241, 143] on span "Pick Your Operating System:" at bounding box center [179, 147] width 131 height 9
click at [260, 158] on div "Pick Your Operating System: Your Downloads You have not added any downloads. Do…" at bounding box center [483, 193] width 738 height 113
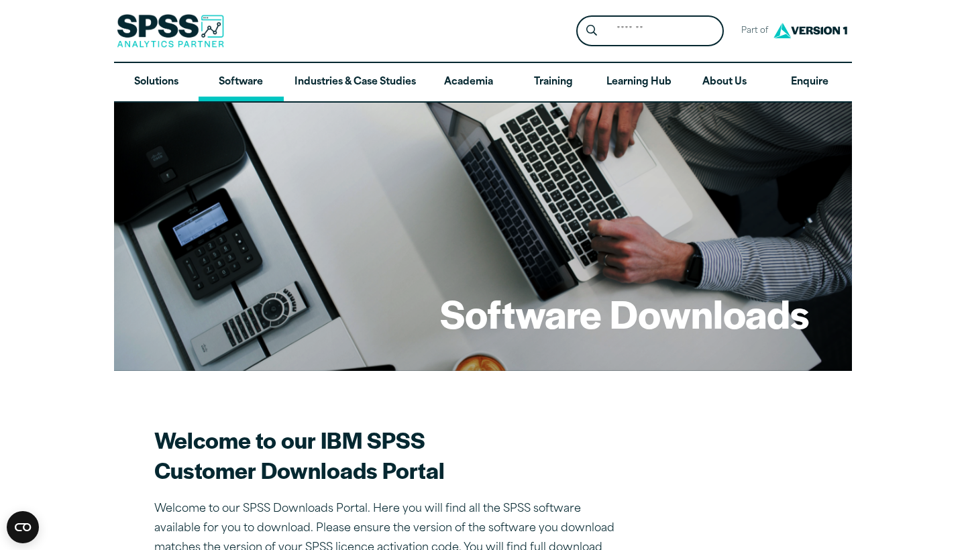
scroll to position [0, 0]
click at [241, 74] on link "Software" at bounding box center [241, 82] width 85 height 39
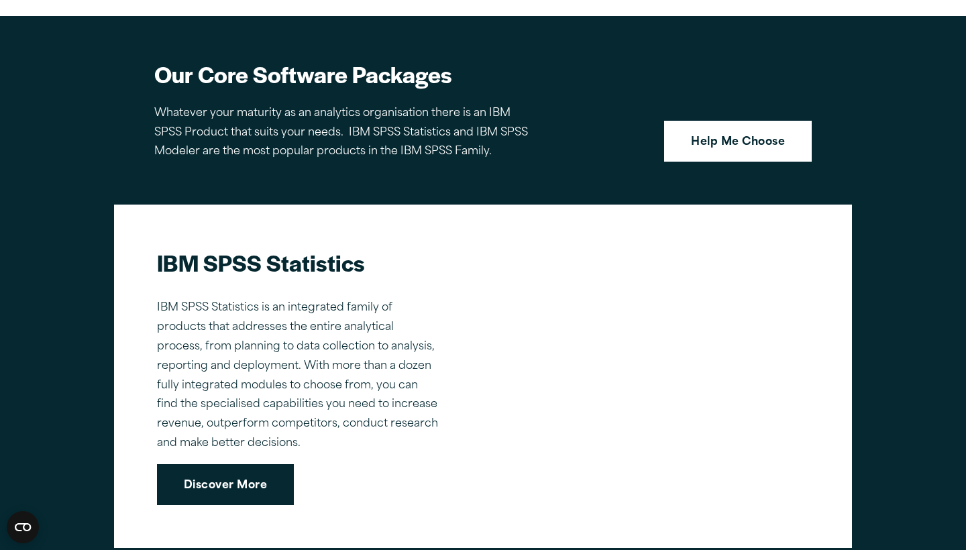
scroll to position [815, 0]
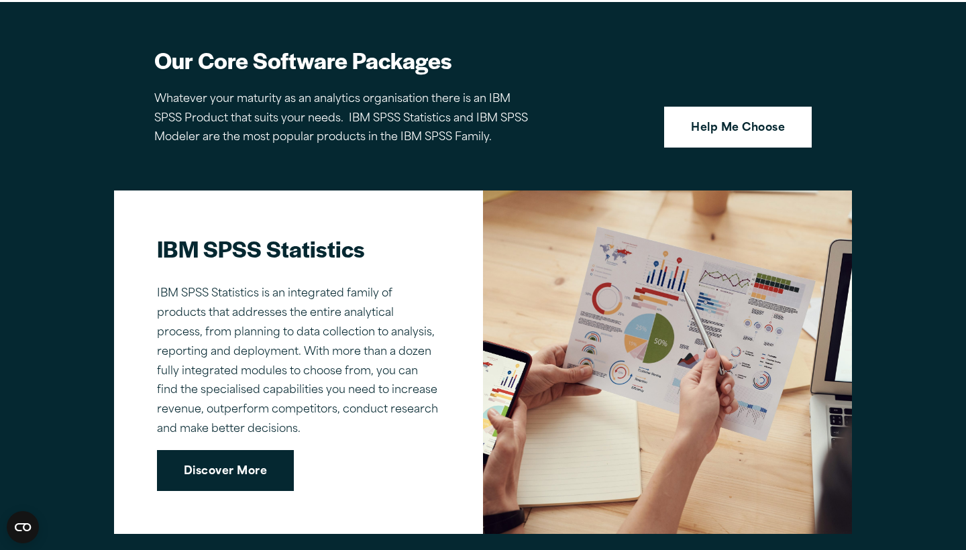
click at [239, 433] on div "IBM SPSS Statistics IBM SPSS Statistics is an integrated family of products tha…" at bounding box center [298, 362] width 283 height 258
click at [237, 451] on link "Discover More" at bounding box center [225, 471] width 137 height 42
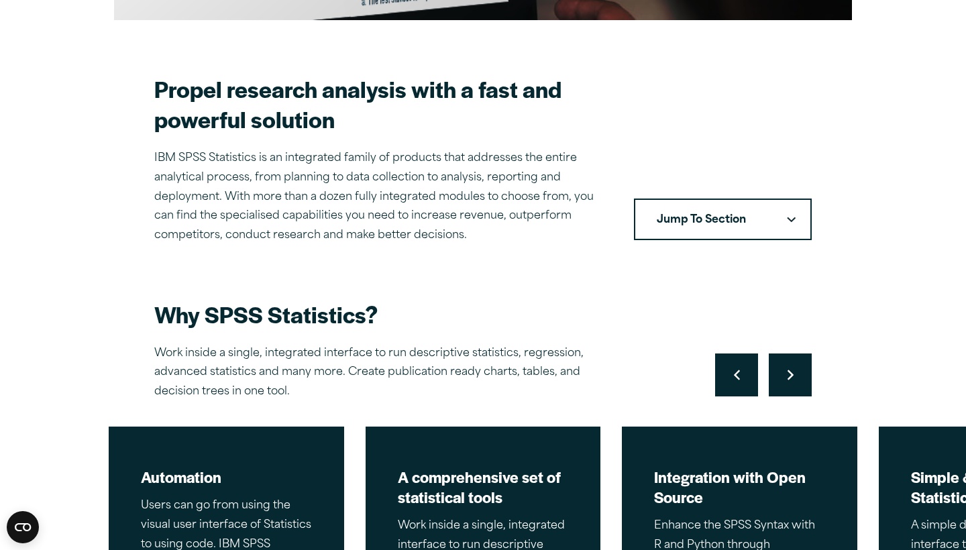
scroll to position [359, 0]
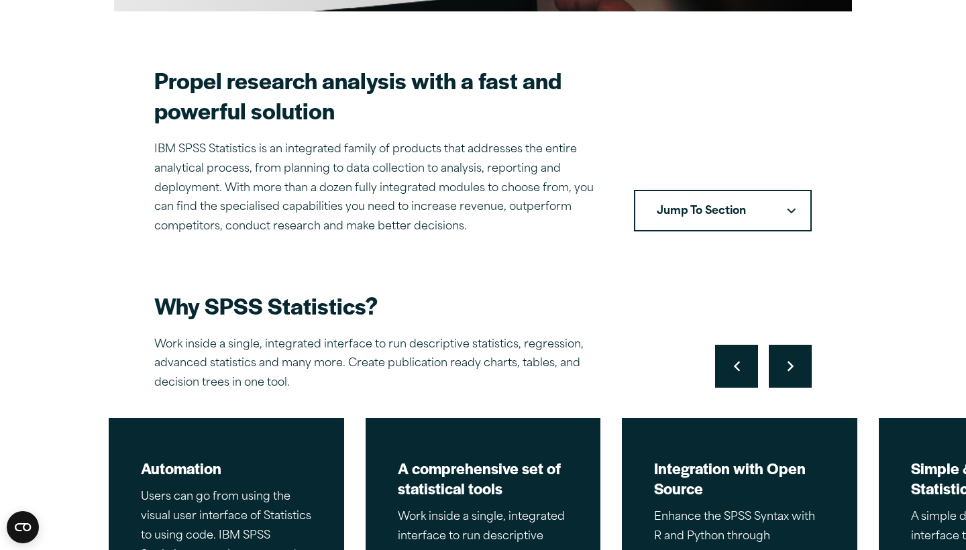
drag, startPoint x: 686, startPoint y: 203, endPoint x: 691, endPoint y: 192, distance: 12.0
click at [691, 192] on button "Jump To Section" at bounding box center [723, 211] width 178 height 42
click at [700, 197] on button "Jump To Section" at bounding box center [723, 211] width 178 height 42
click at [700, 198] on button "Jump To Section" at bounding box center [723, 211] width 178 height 42
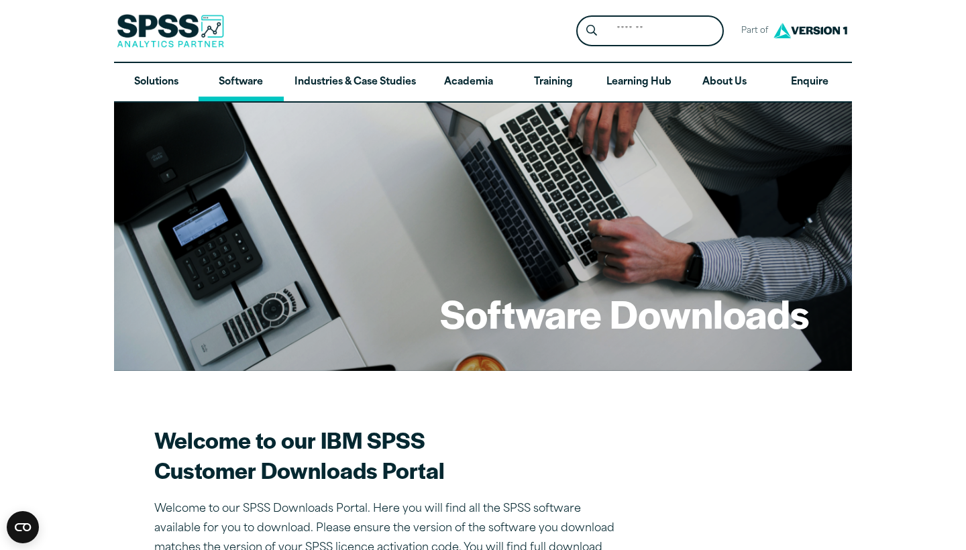
click at [233, 89] on link "Software" at bounding box center [241, 82] width 85 height 39
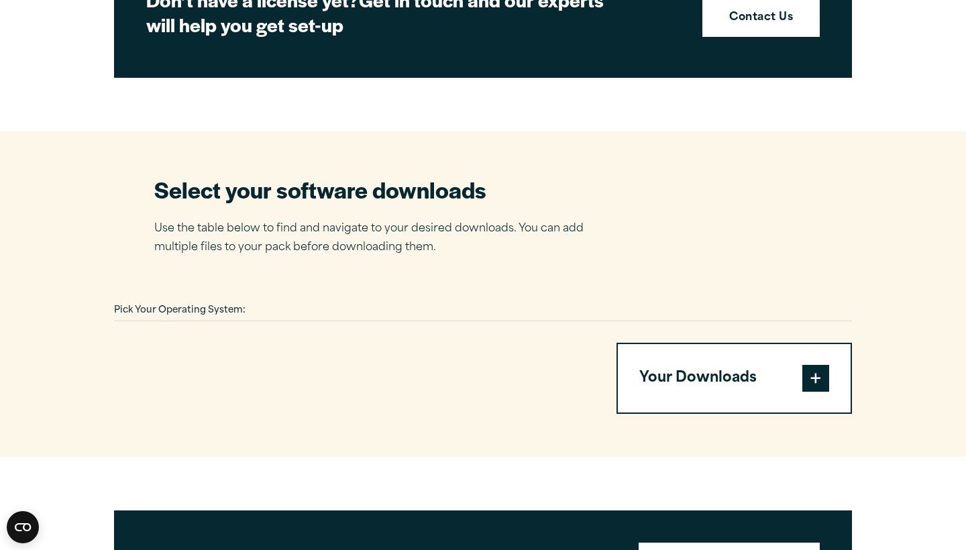
scroll to position [731, 0]
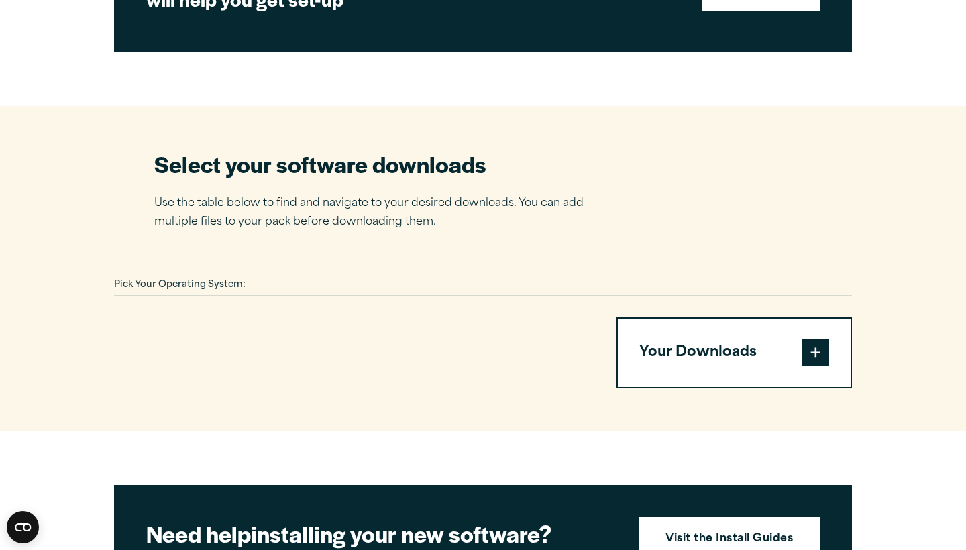
click at [805, 329] on button "Your Downloads" at bounding box center [734, 353] width 233 height 68
click at [802, 329] on button "Your Downloads" at bounding box center [734, 353] width 233 height 68
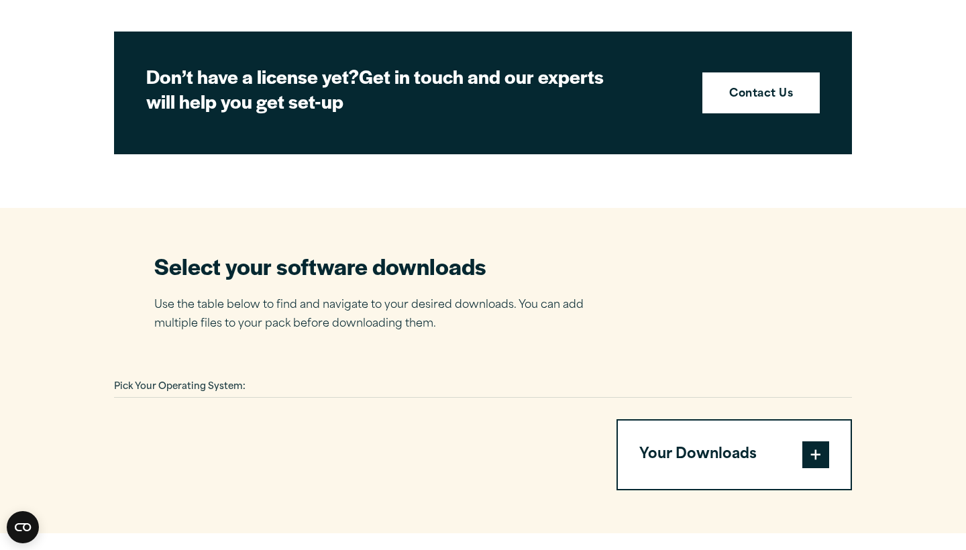
scroll to position [544, 0]
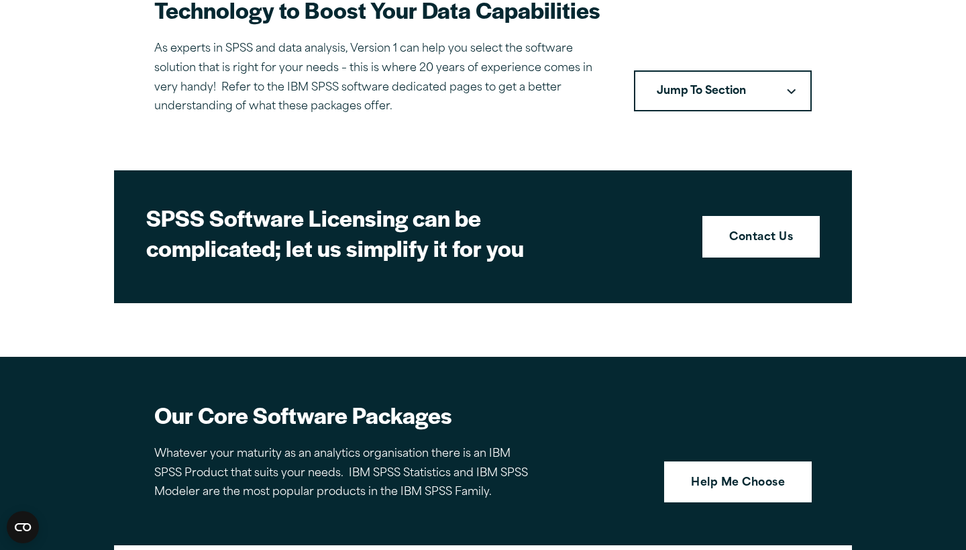
scroll to position [567, 0]
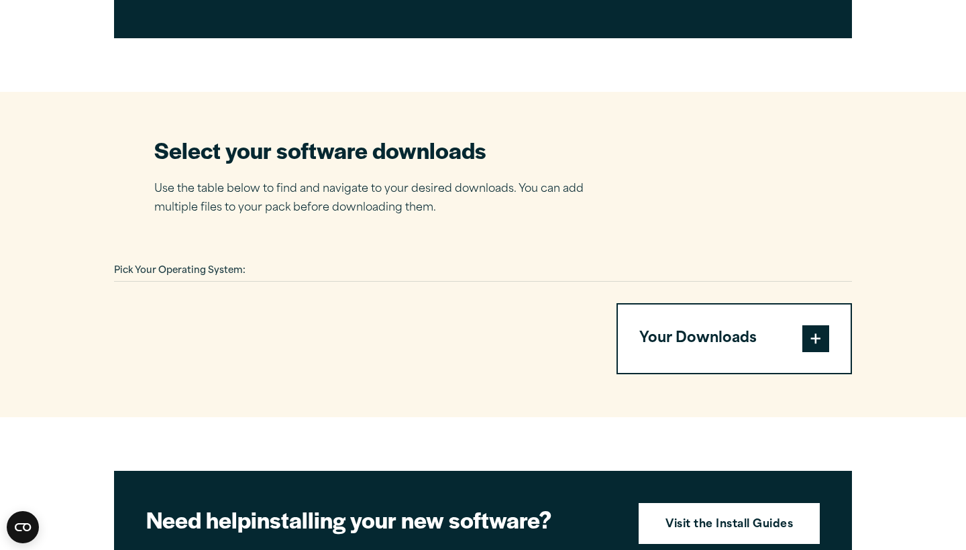
scroll to position [744, 0]
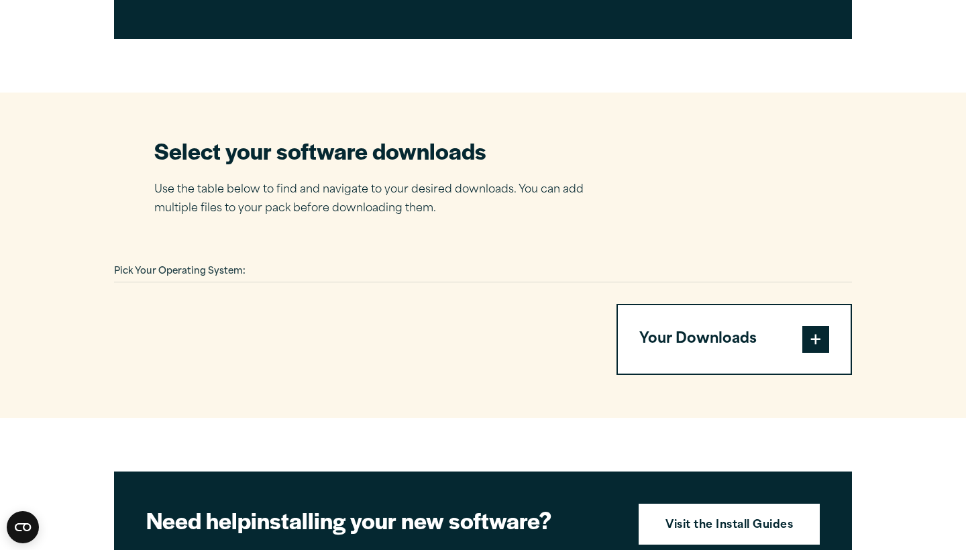
click at [805, 326] on span at bounding box center [815, 339] width 27 height 27
